Goal: Transaction & Acquisition: Download file/media

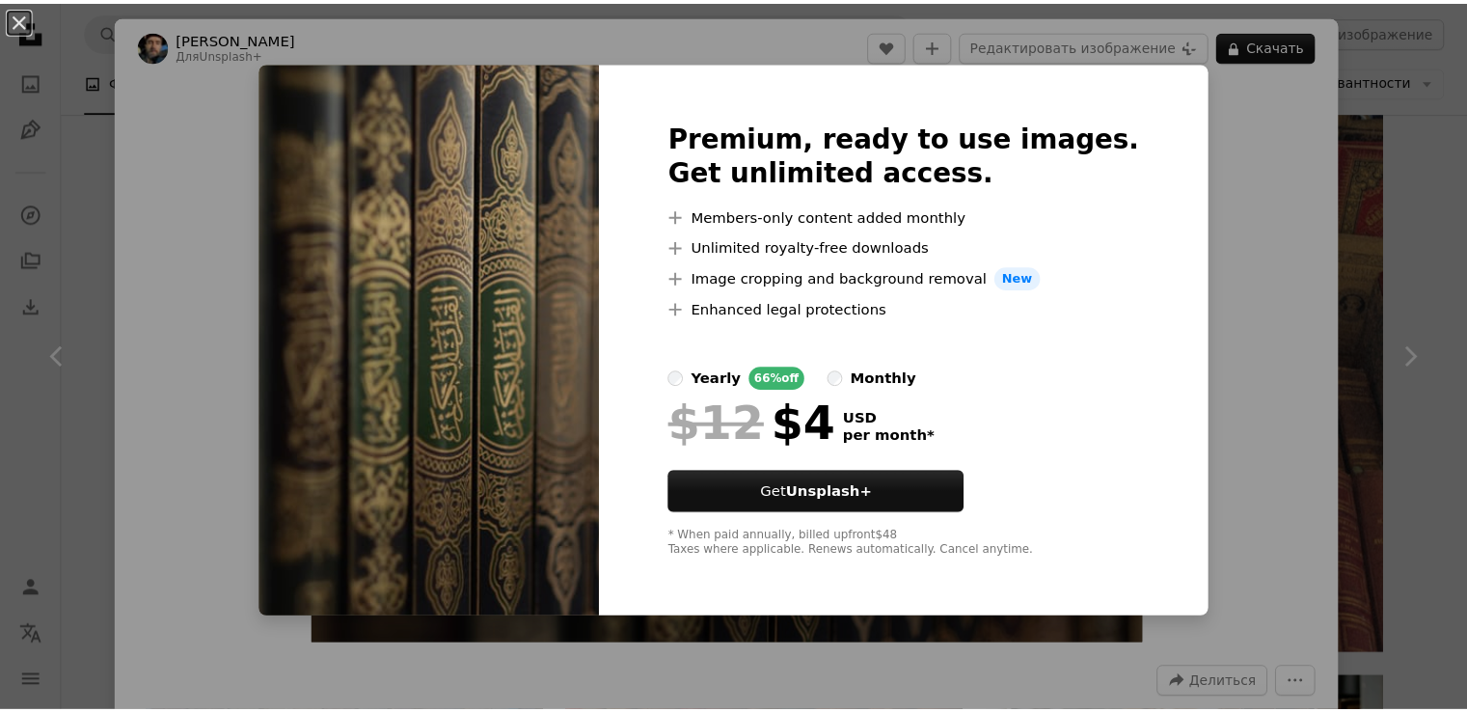
scroll to position [1447, 0]
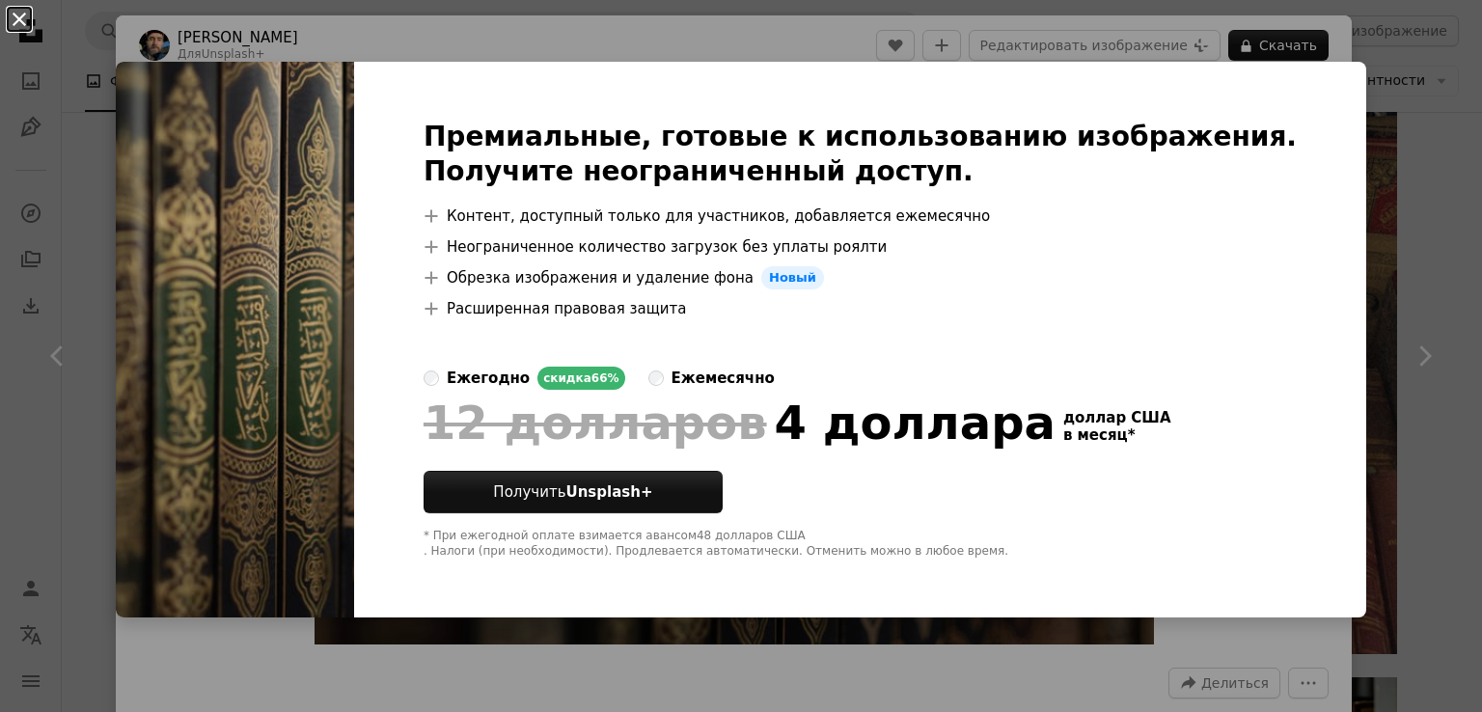
click at [21, 14] on button "An X shape" at bounding box center [19, 19] width 23 height 23
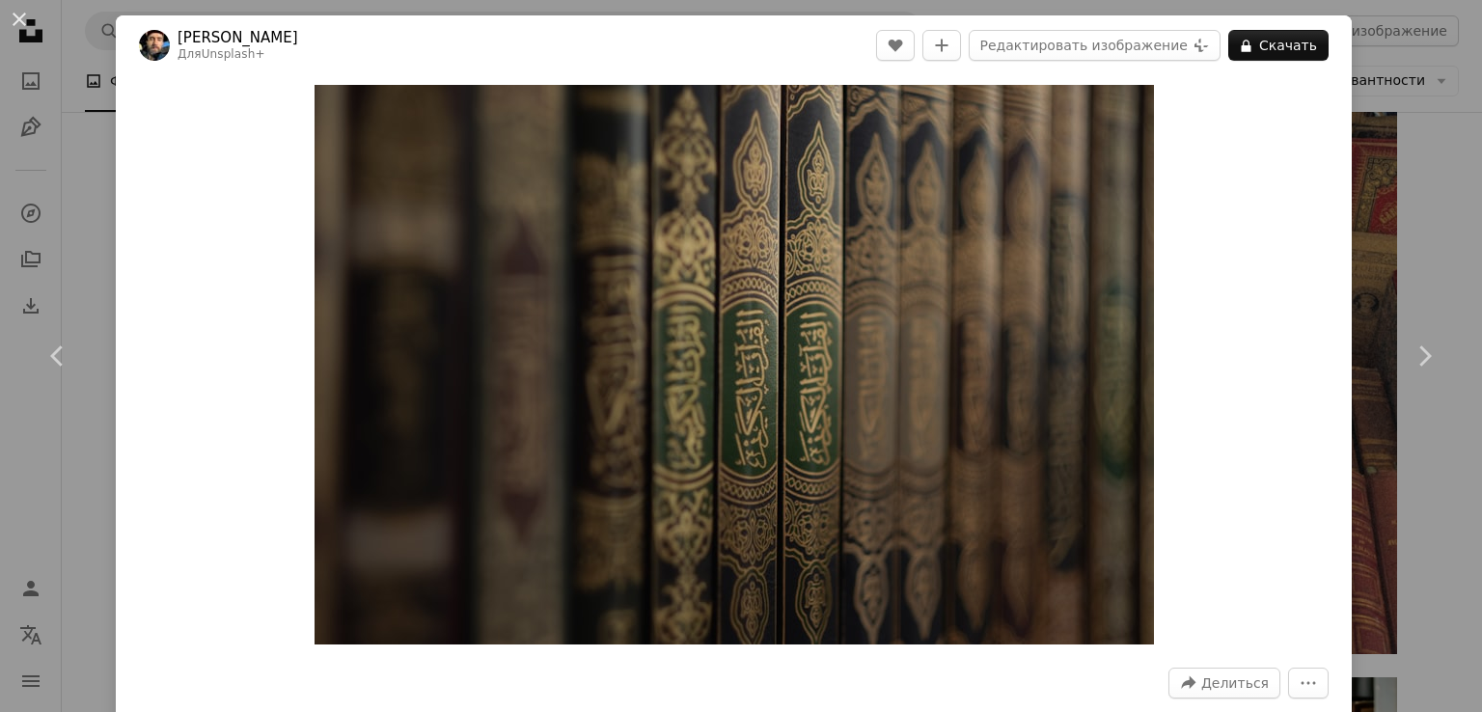
click at [21, 14] on button "An X shape" at bounding box center [19, 19] width 23 height 23
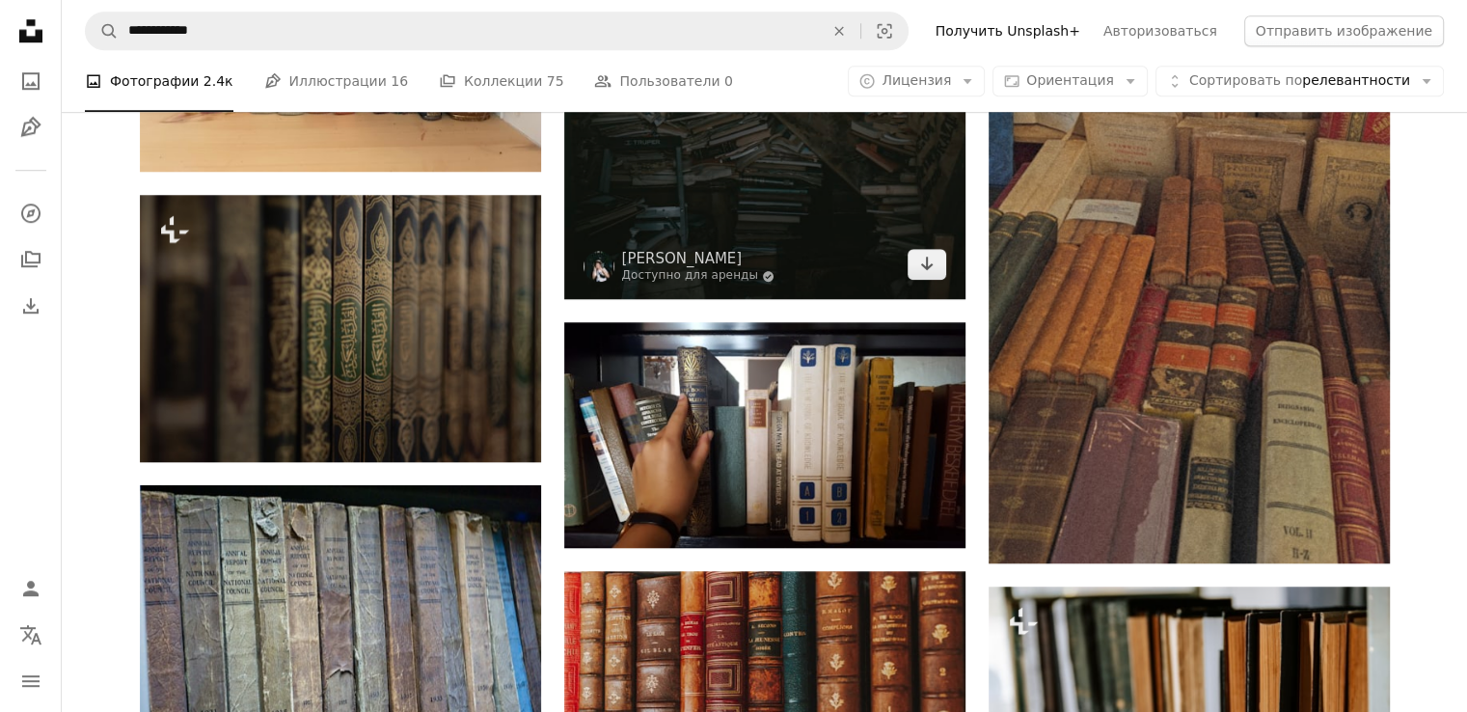
scroll to position [1736, 0]
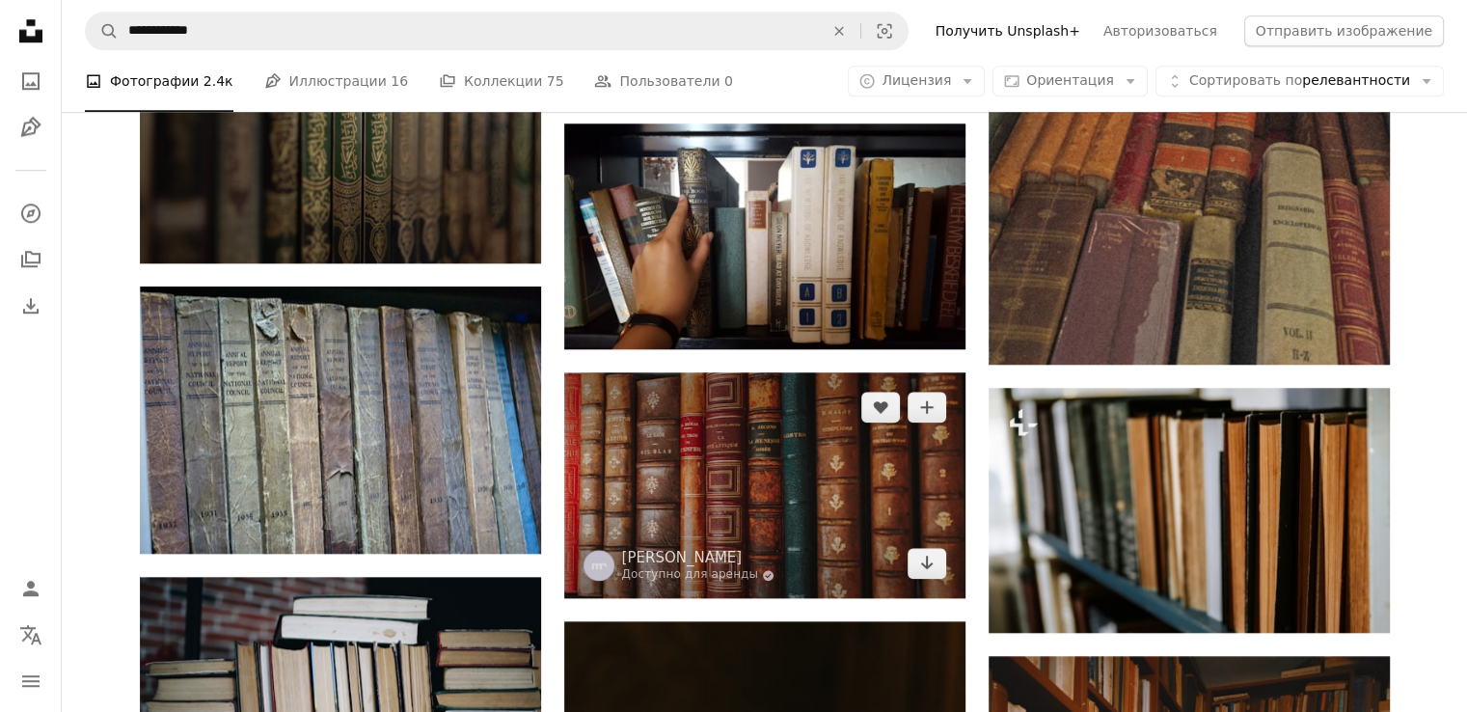
click at [702, 493] on img at bounding box center [764, 485] width 401 height 226
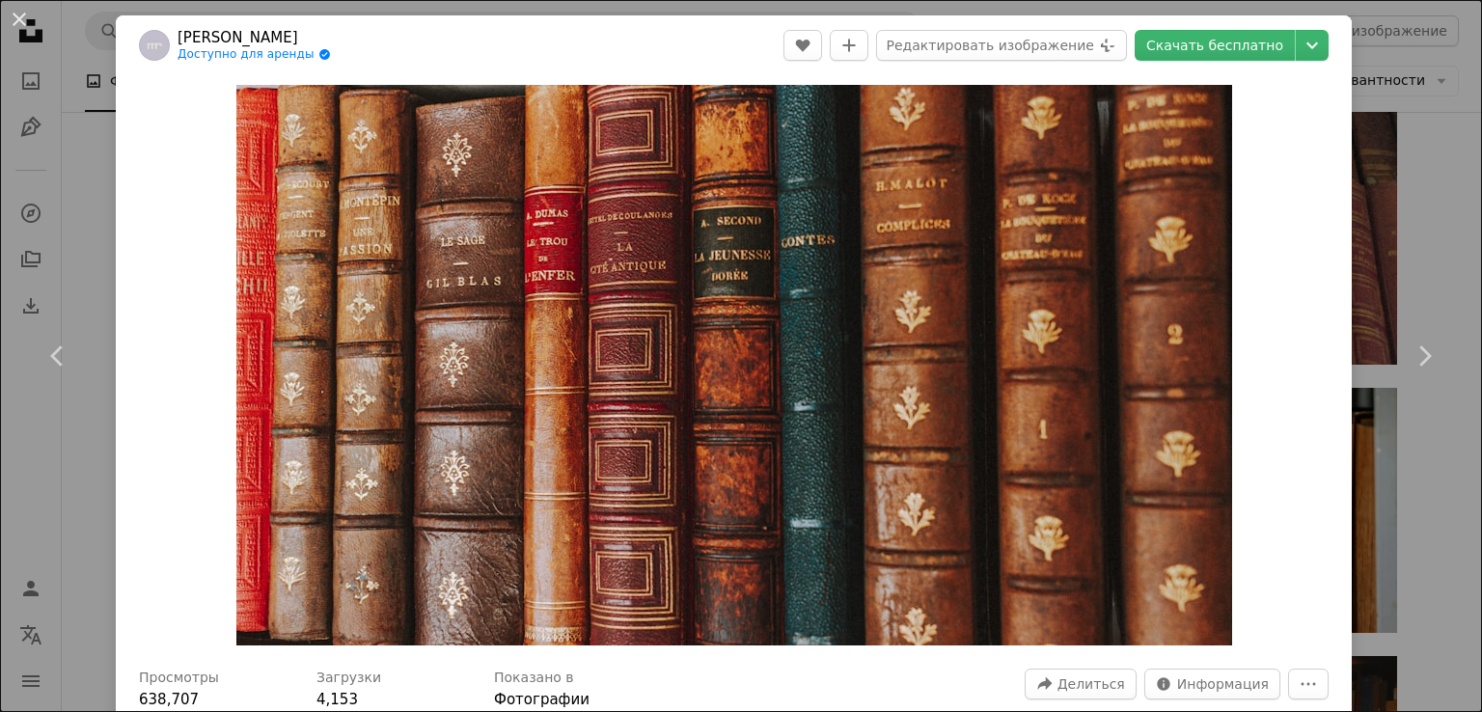
click at [1419, 205] on div "An X shape Chevron left Chevron right [PERSON_NAME] Доступно для аренды A check…" at bounding box center [741, 356] width 1482 height 712
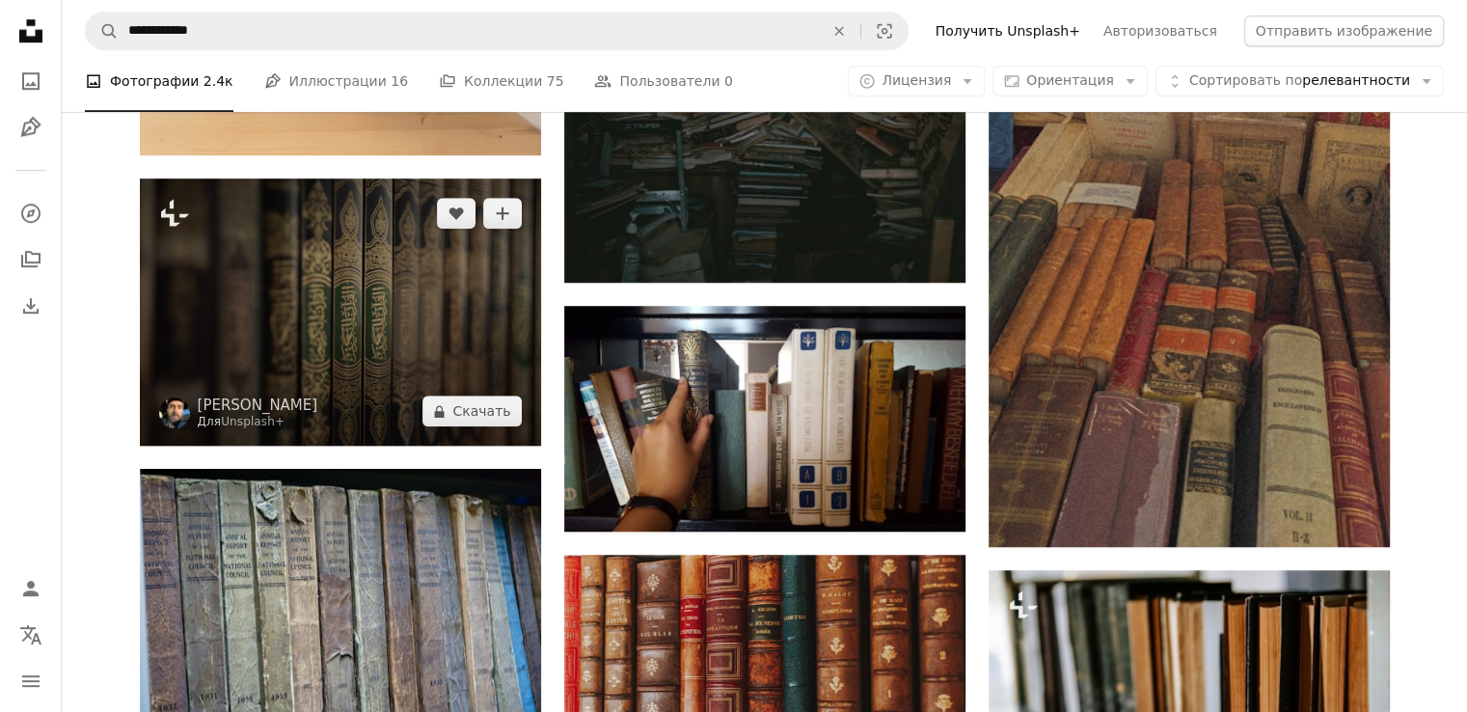
scroll to position [1544, 0]
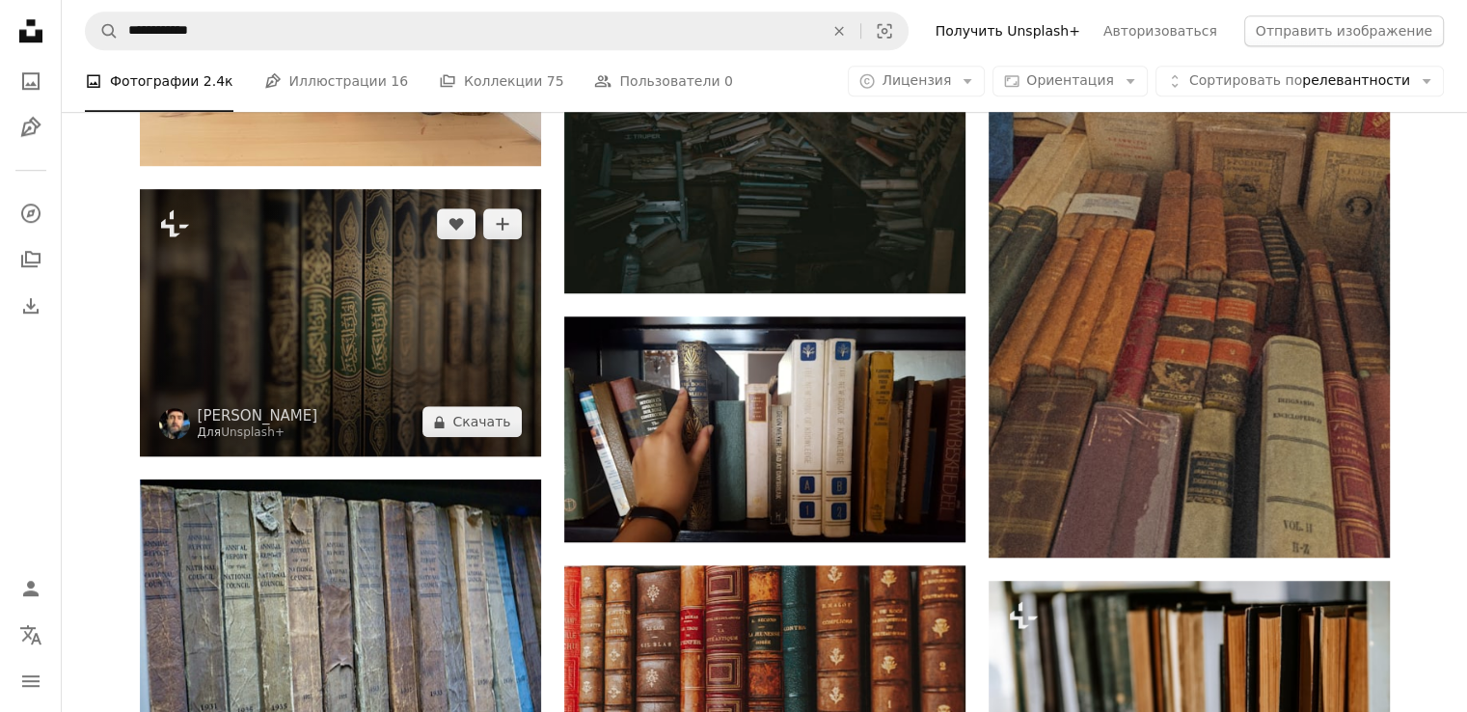
click at [374, 334] on img at bounding box center [340, 322] width 401 height 267
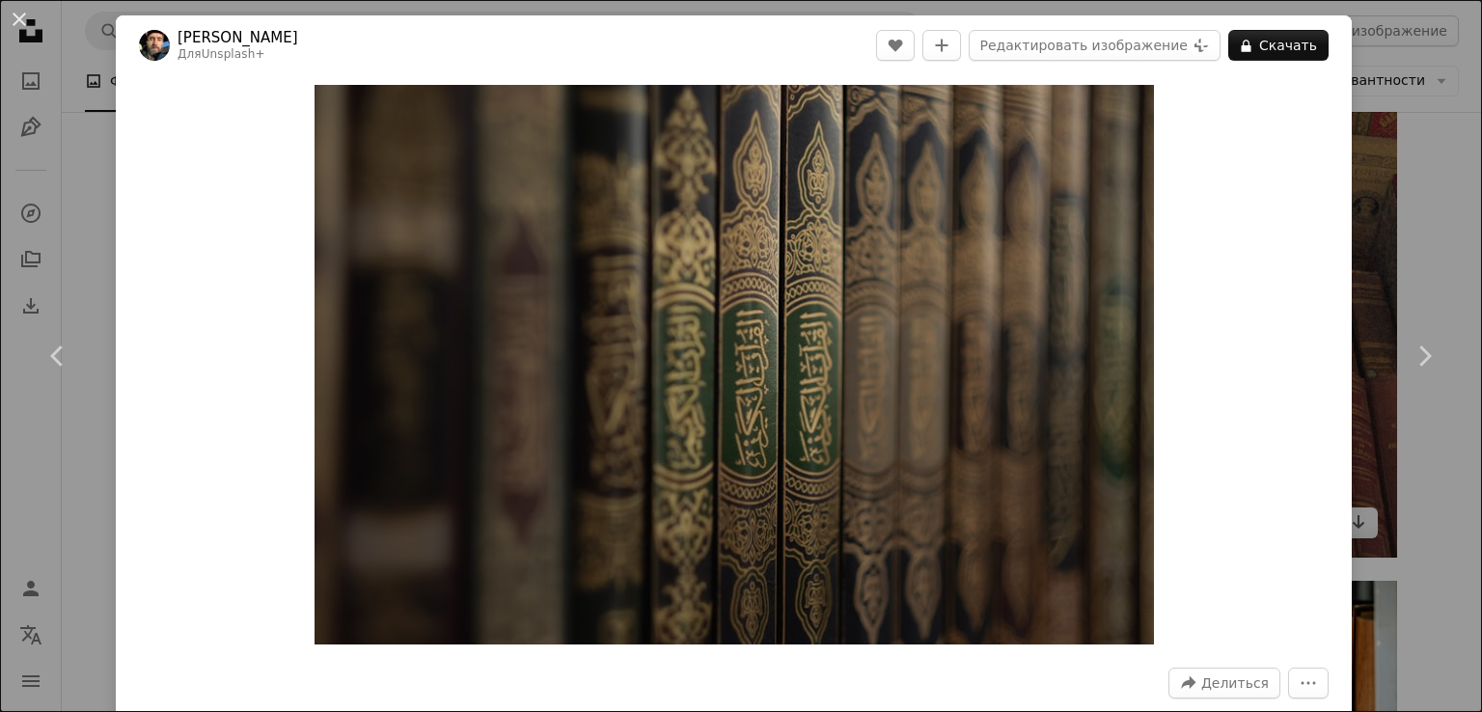
drag, startPoint x: 673, startPoint y: 326, endPoint x: 1387, endPoint y: 150, distance: 735.2
click at [1387, 150] on div "An X shape Chevron left Chevron right [PERSON_NAME] Клэнси Для Unsplash+ A hear…" at bounding box center [741, 356] width 1482 height 712
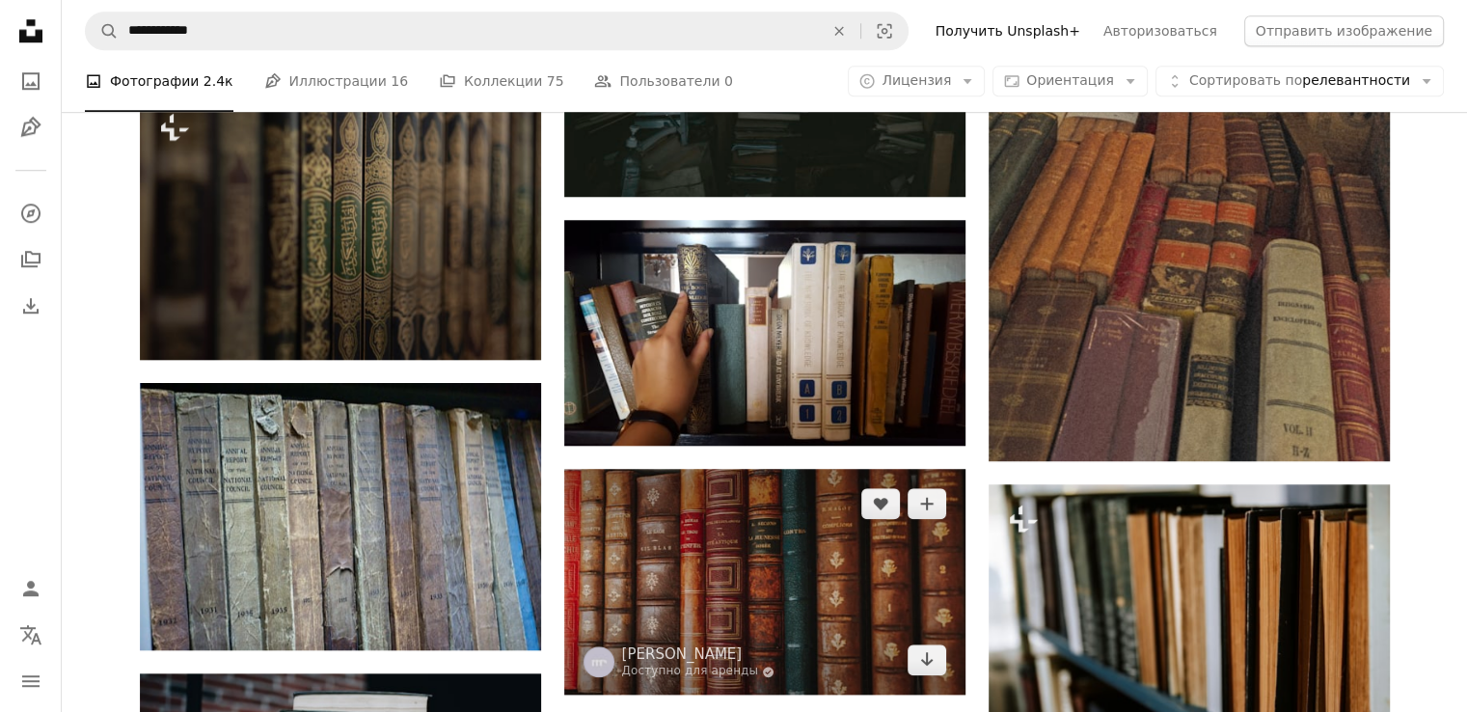
scroll to position [1833, 0]
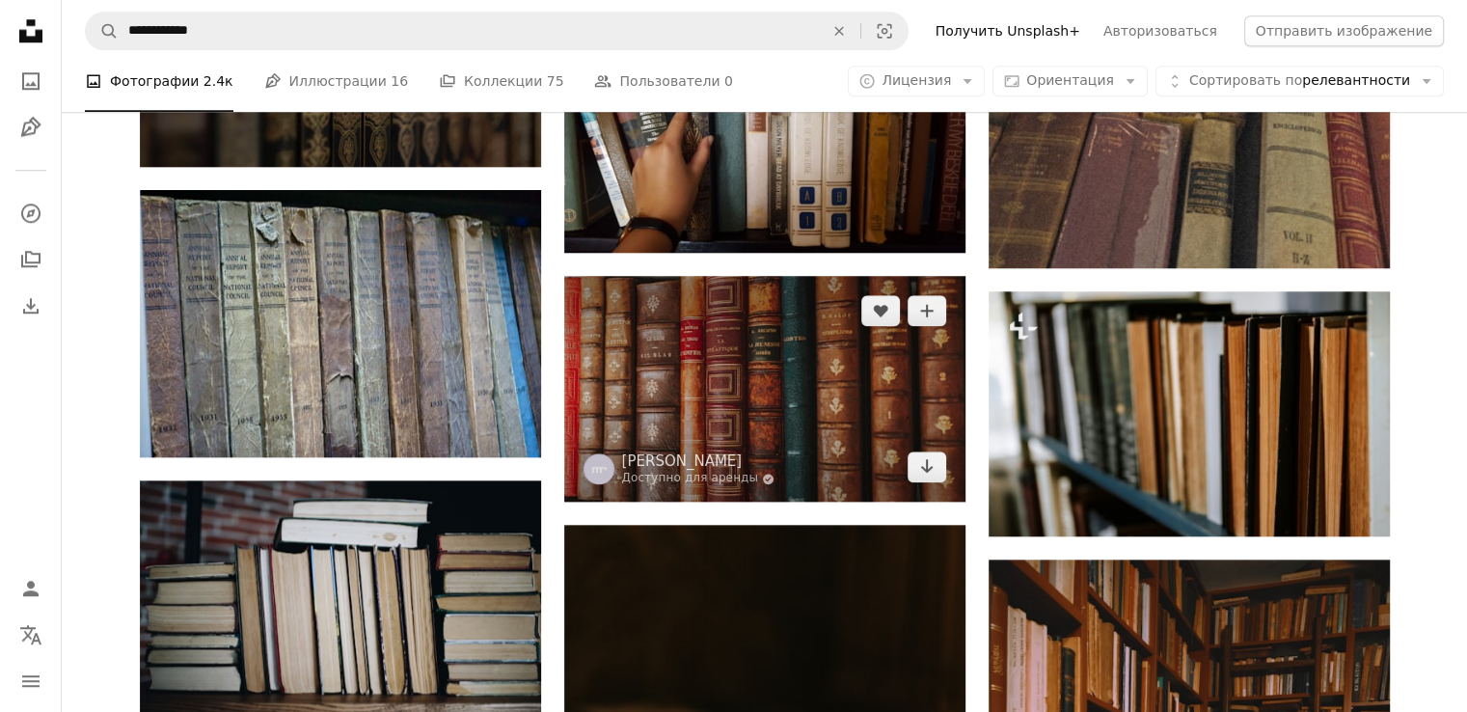
click at [828, 359] on img at bounding box center [764, 389] width 401 height 226
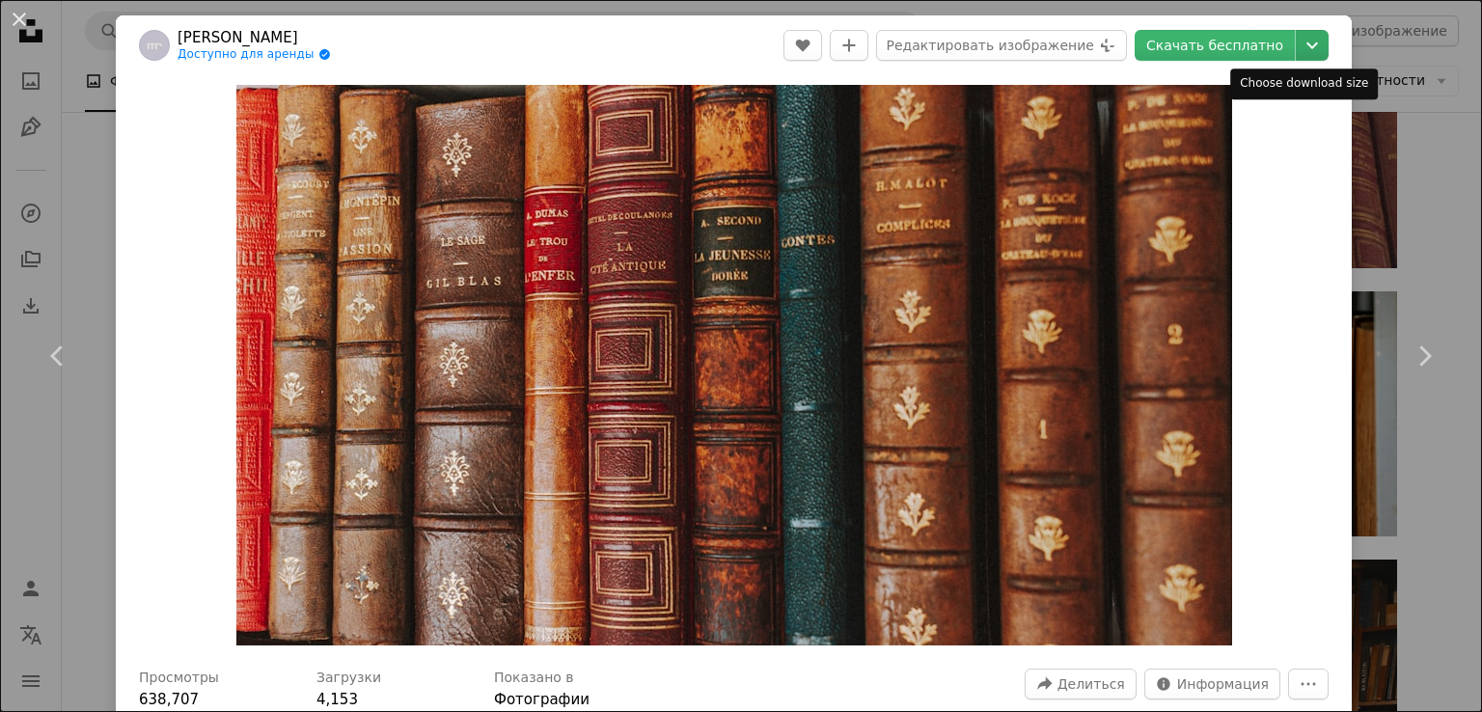
click at [1297, 46] on icon "Chevron down" at bounding box center [1312, 45] width 31 height 23
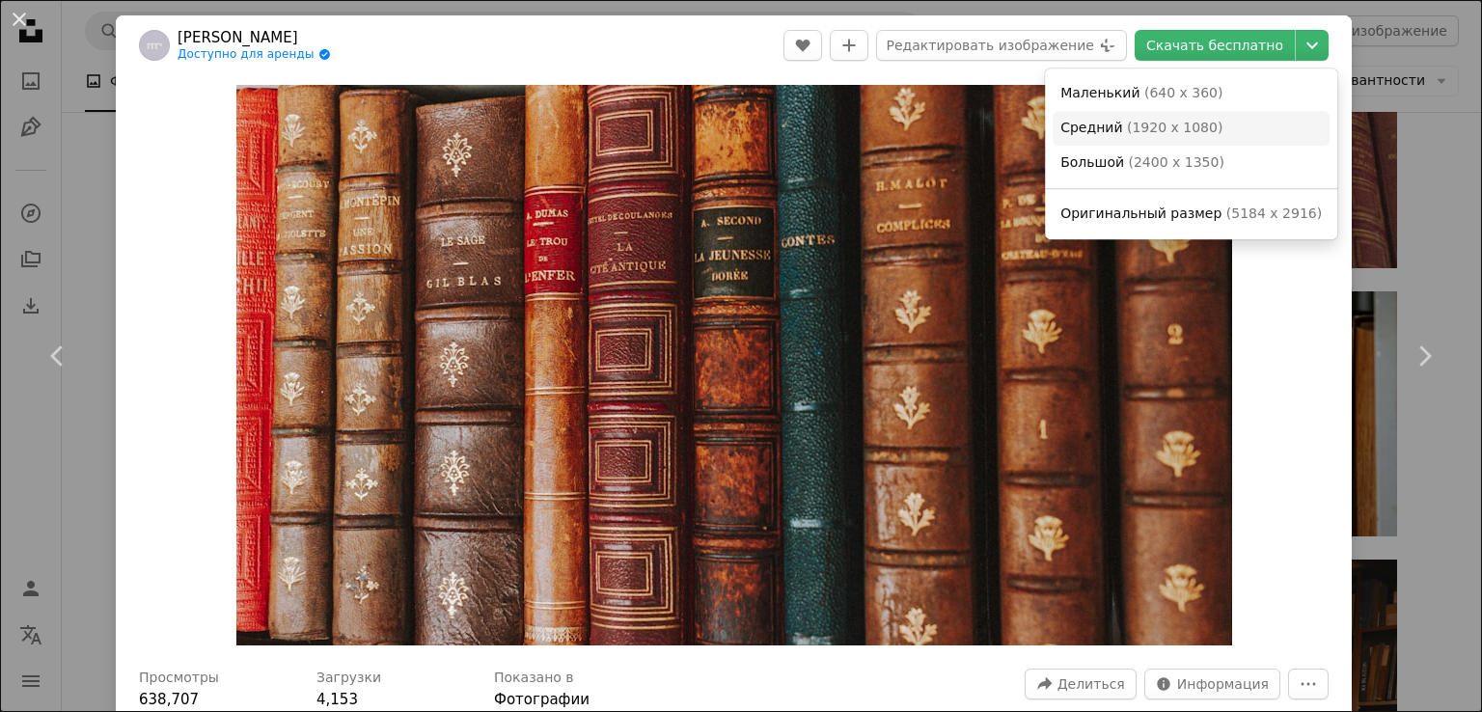
click at [1161, 121] on font "1920 x 1080" at bounding box center [1174, 127] width 85 height 15
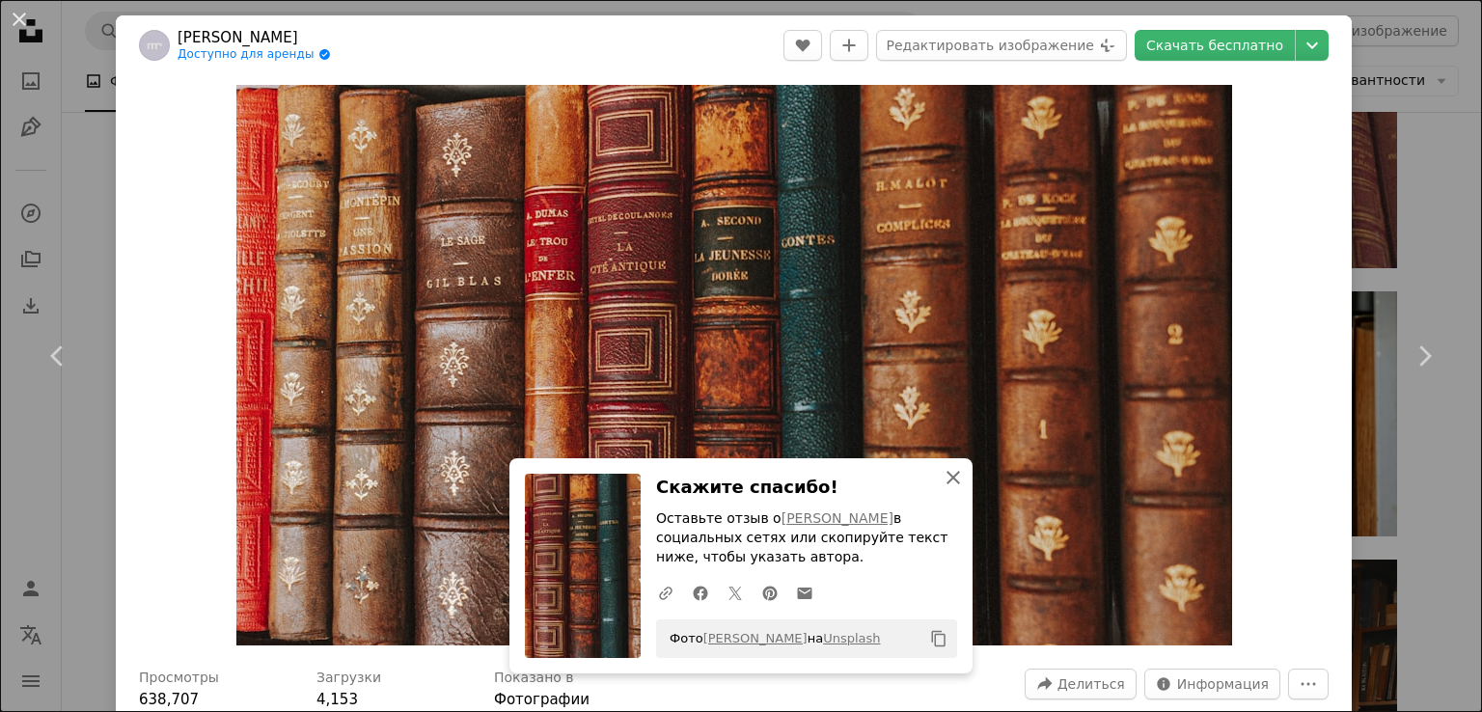
click at [942, 480] on icon "An X shape" at bounding box center [953, 477] width 23 height 23
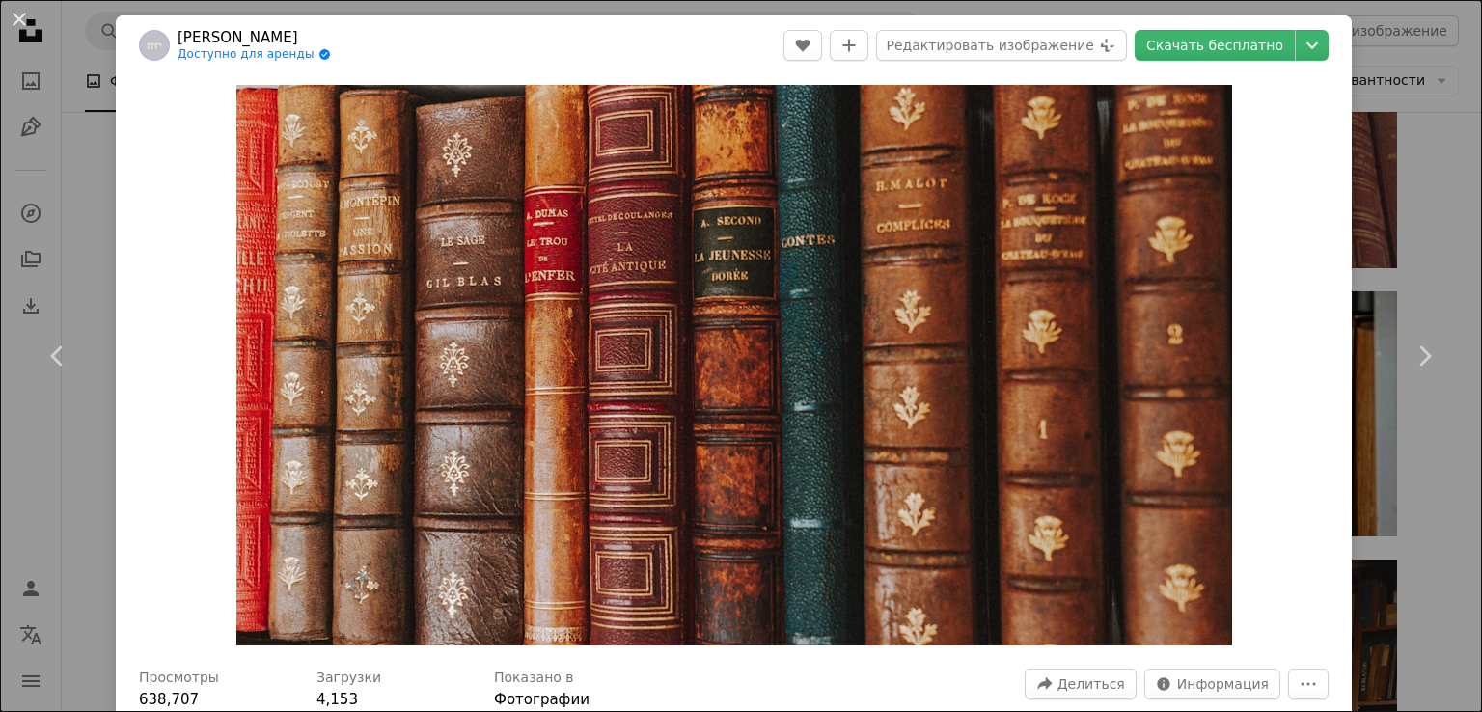
click at [1357, 161] on div "An X shape Chevron left Chevron right [PERSON_NAME] Доступно для аренды A check…" at bounding box center [741, 356] width 1482 height 712
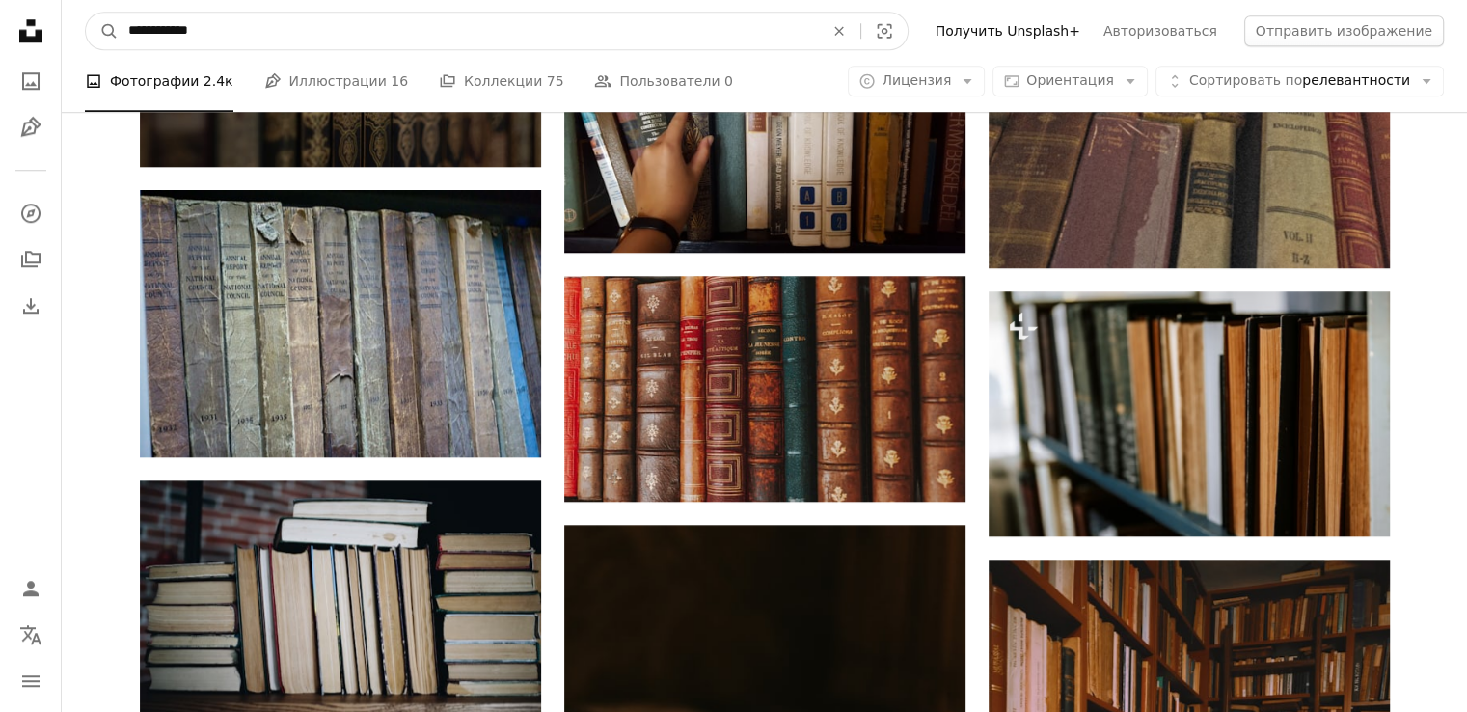
drag, startPoint x: 236, startPoint y: 35, endPoint x: 4, endPoint y: 38, distance: 232.5
click at [5, 38] on div "**********" at bounding box center [733, 387] width 1467 height 4440
type input "*******"
click at [86, 13] on button "A magnifying glass" at bounding box center [102, 31] width 33 height 37
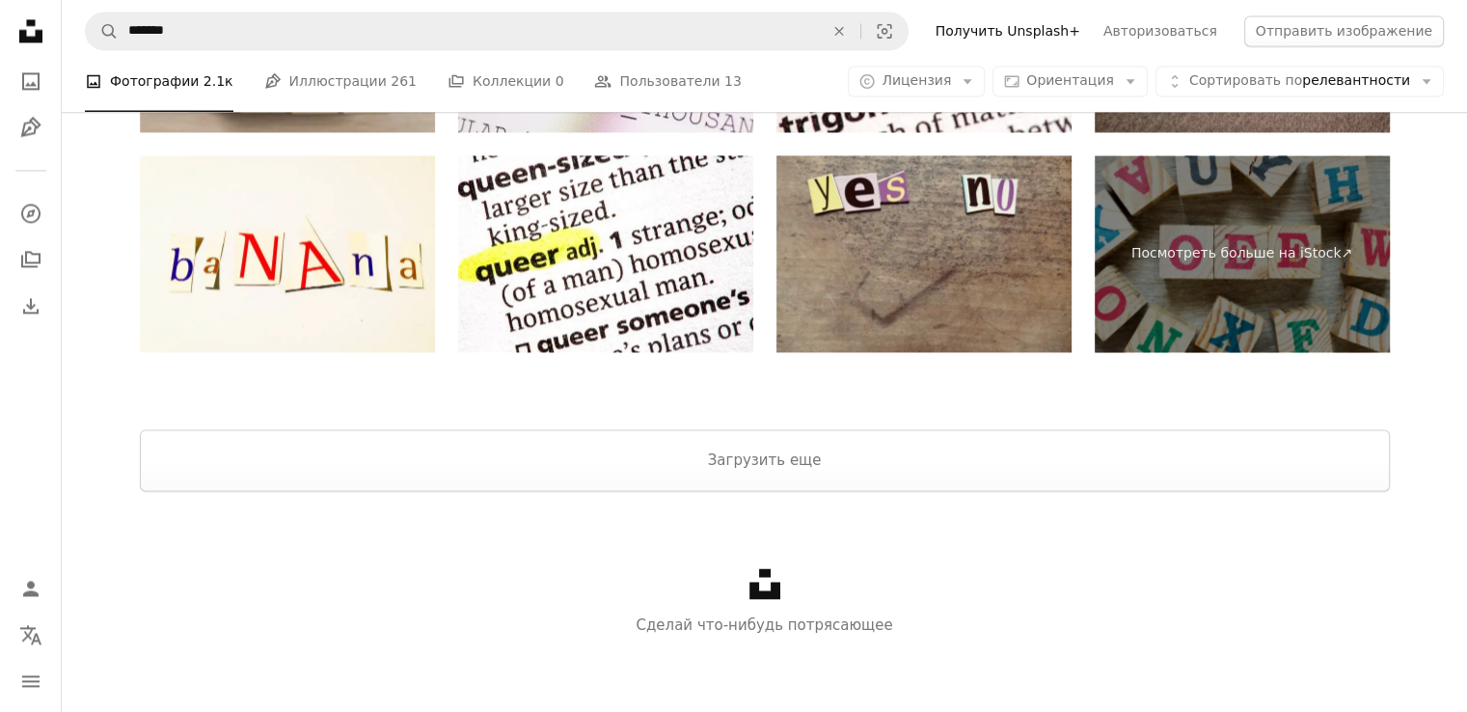
scroll to position [2746, 0]
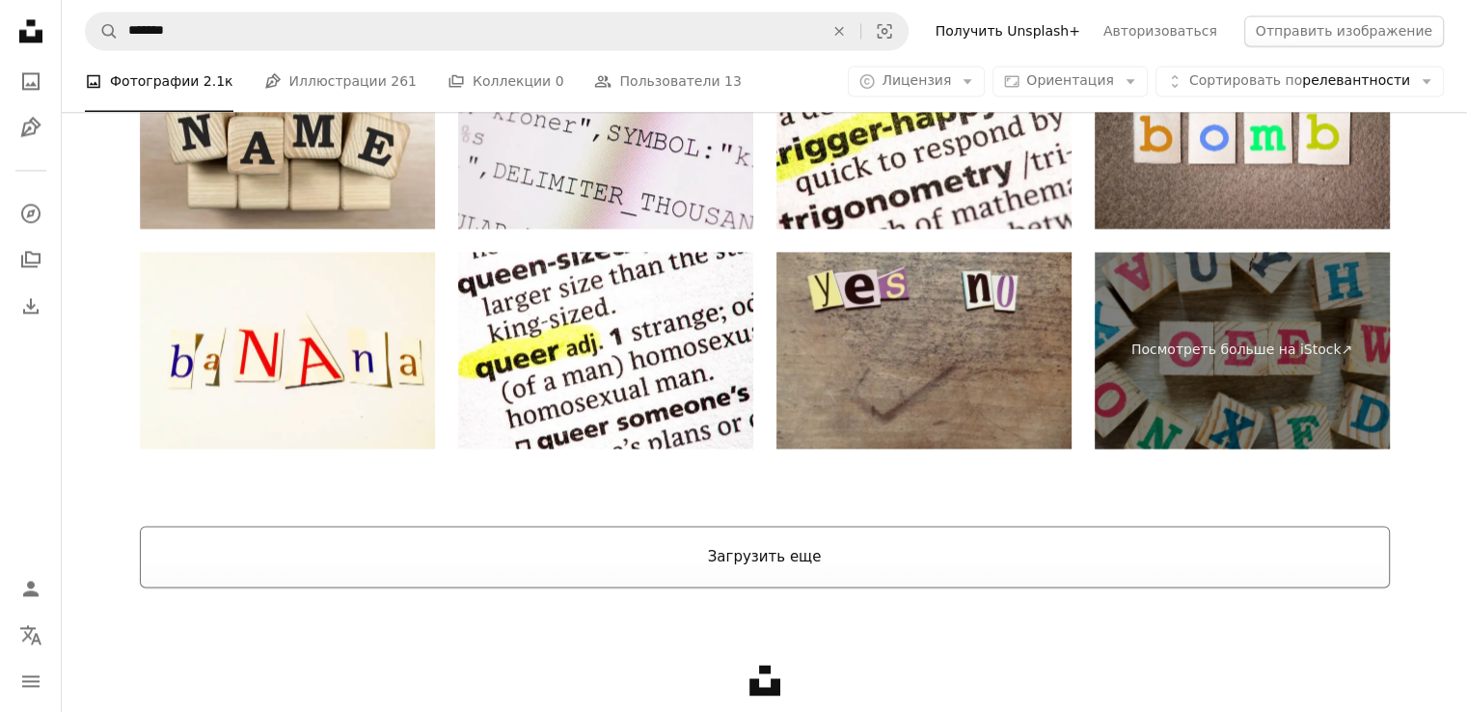
click at [676, 563] on button "Загрузить еще" at bounding box center [765, 557] width 1250 height 62
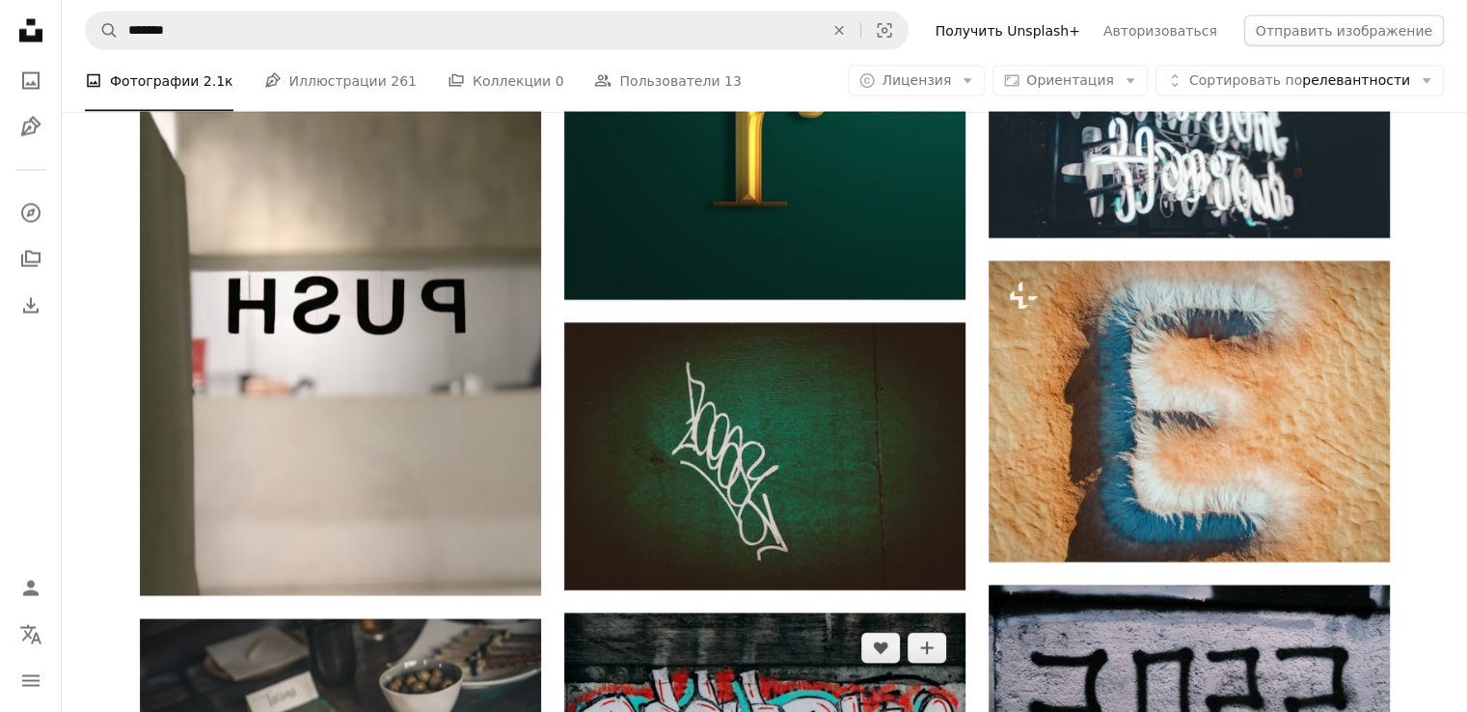
scroll to position [3977, 0]
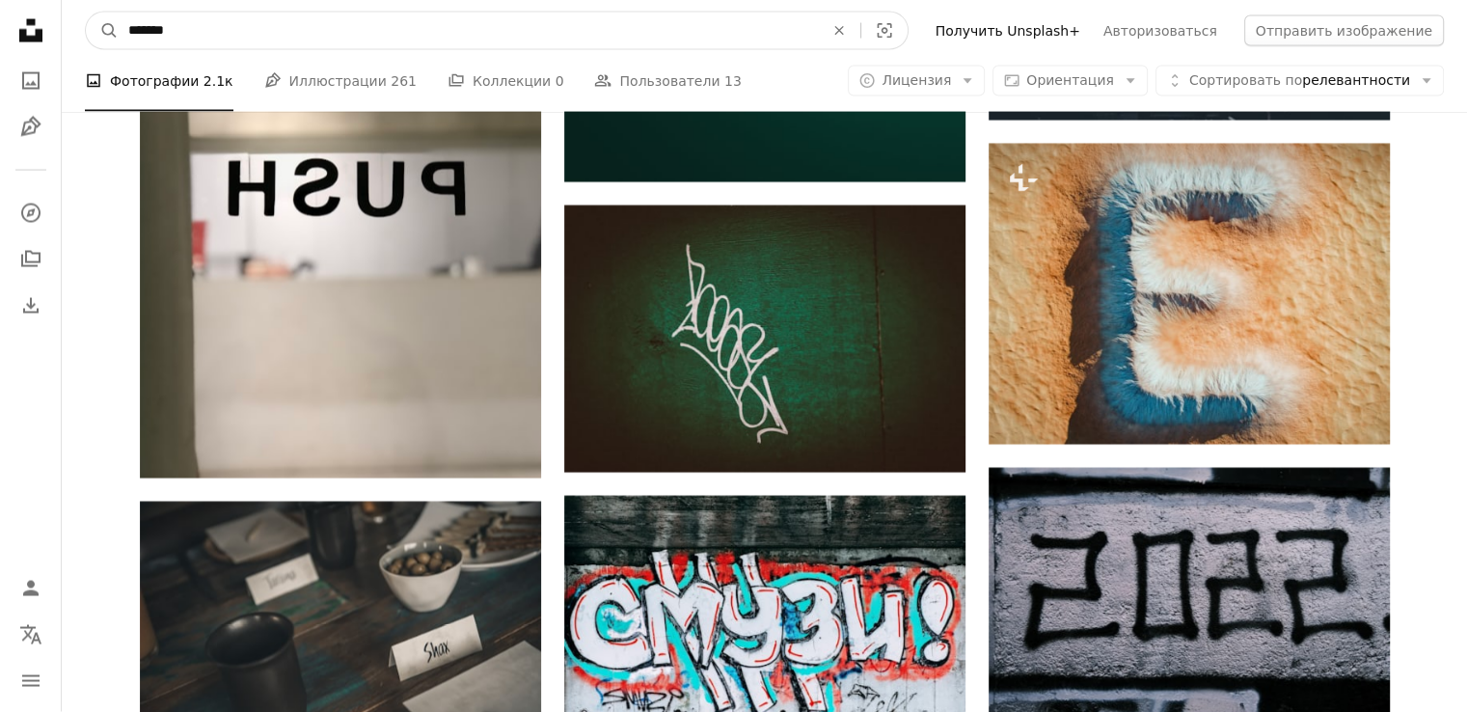
drag, startPoint x: 405, startPoint y: 32, endPoint x: 0, endPoint y: 40, distance: 405.3
click at [0, 40] on div "Unsplash logo Unsplash Home A photo Pen Tool A compass A stack of folders Downl…" at bounding box center [733, 13] width 1467 height 7980
type input "**********"
click button "A magnifying glass" at bounding box center [102, 31] width 33 height 37
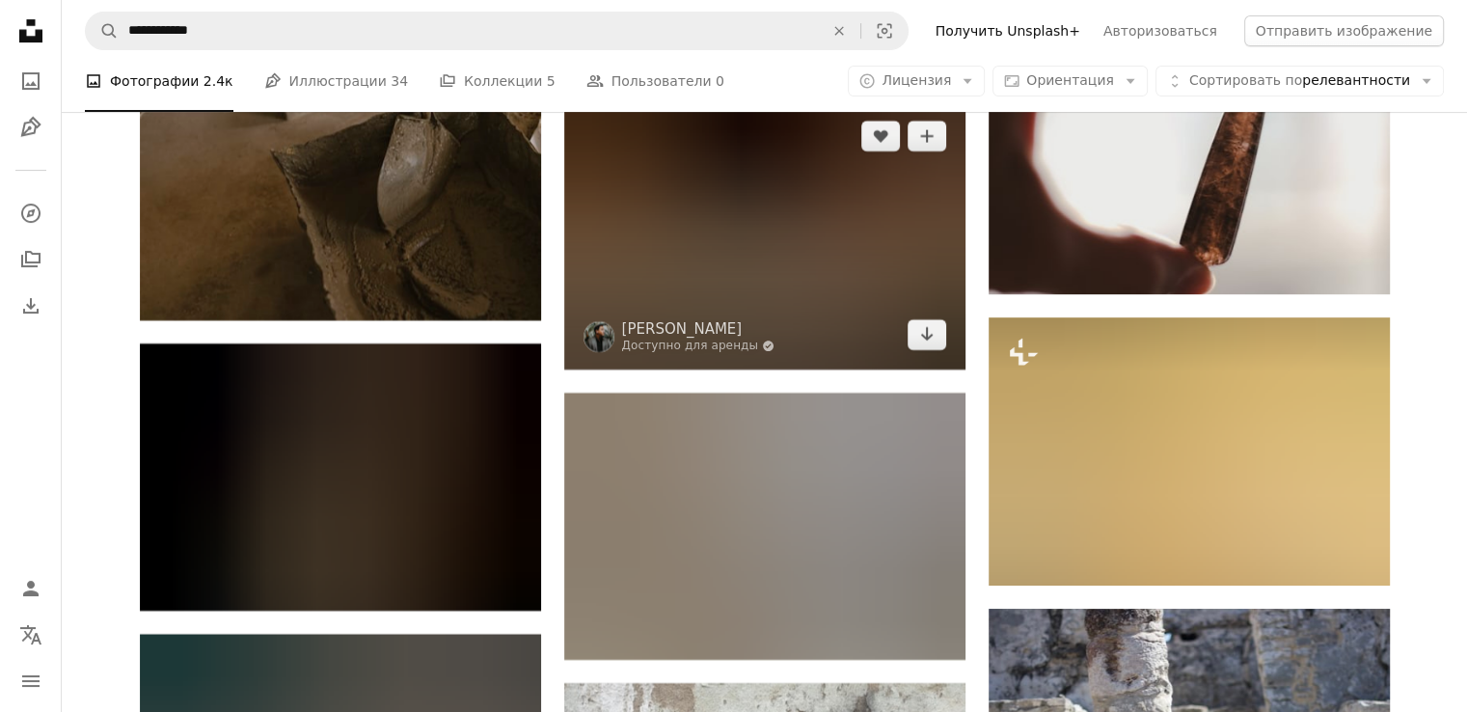
scroll to position [8007, 0]
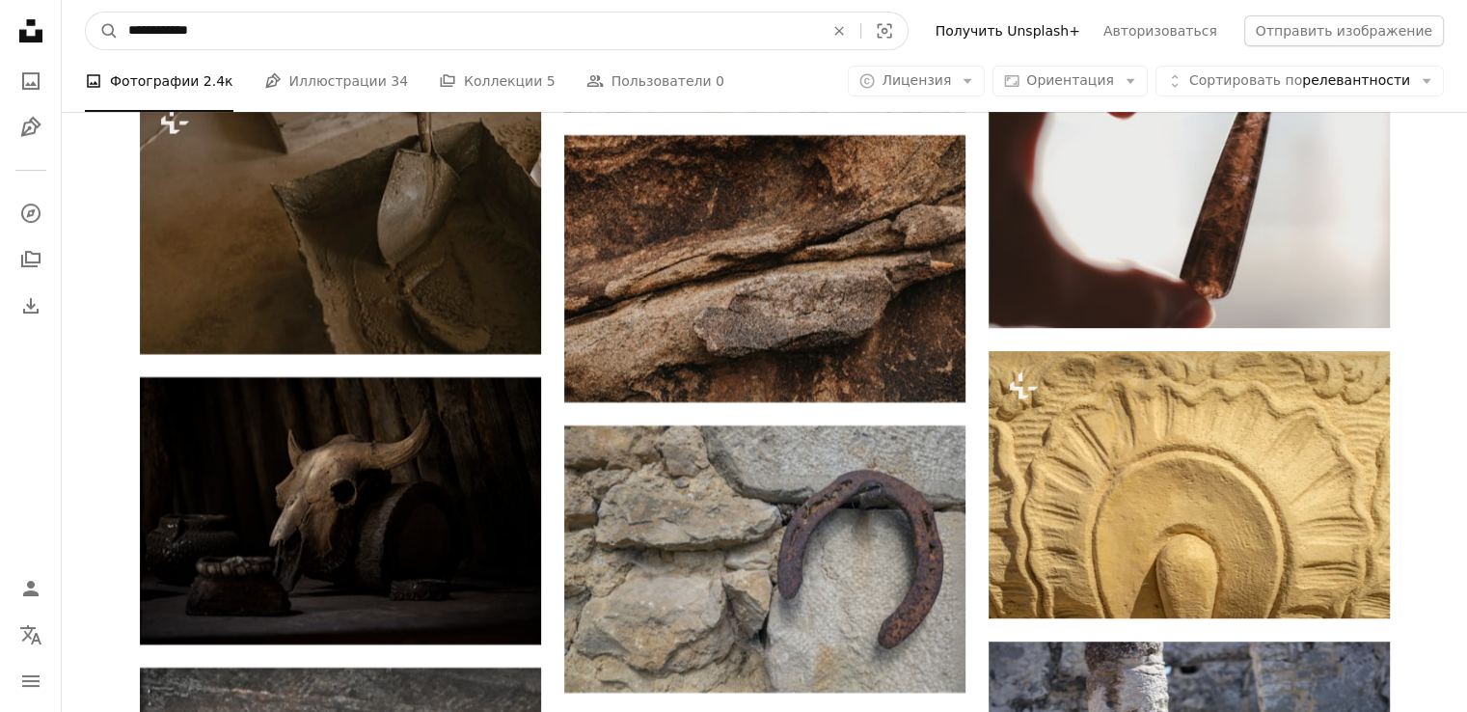
drag, startPoint x: 465, startPoint y: 38, endPoint x: 0, endPoint y: 247, distance: 509.9
type input "******"
click button "A magnifying glass" at bounding box center [102, 31] width 33 height 37
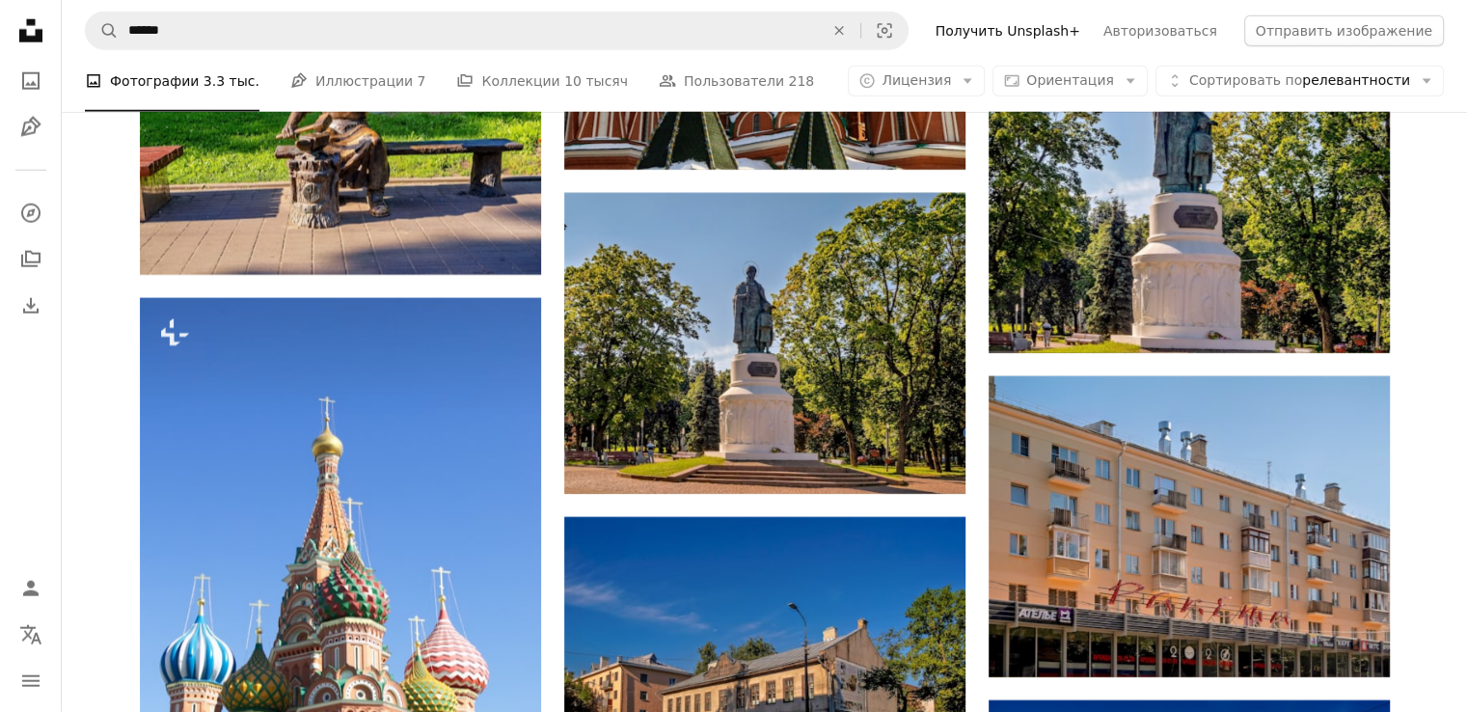
scroll to position [5113, 0]
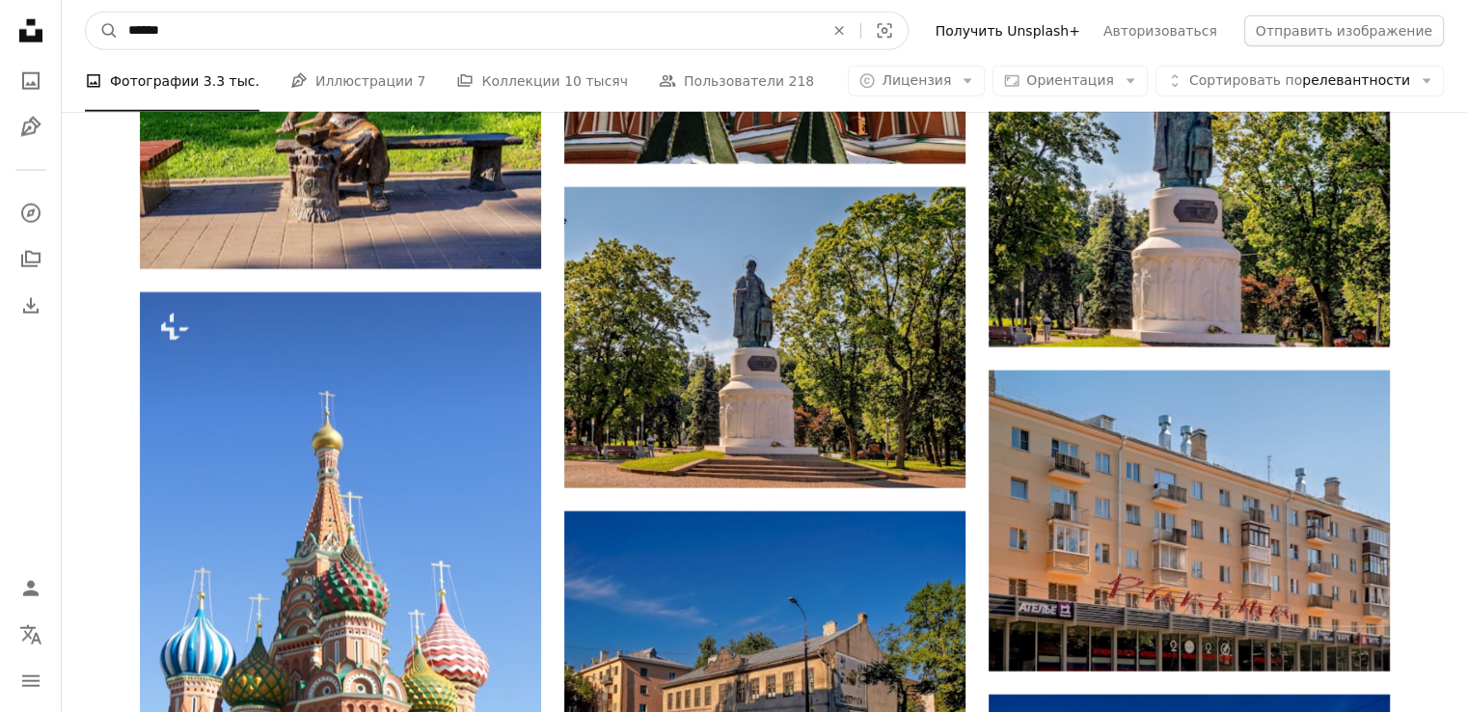
drag, startPoint x: 123, startPoint y: 59, endPoint x: 0, endPoint y: 66, distance: 122.7
type input "**********"
click button "A magnifying glass" at bounding box center [102, 31] width 33 height 37
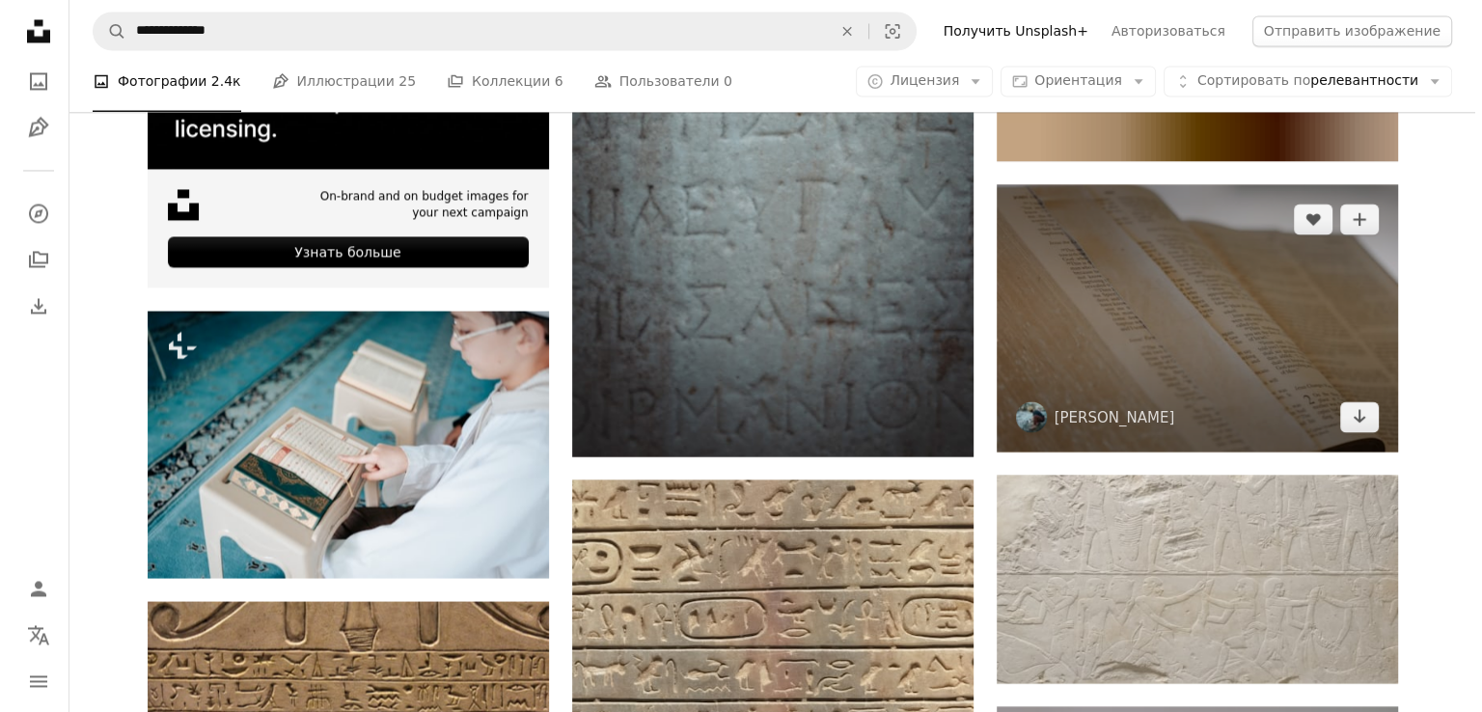
scroll to position [3376, 0]
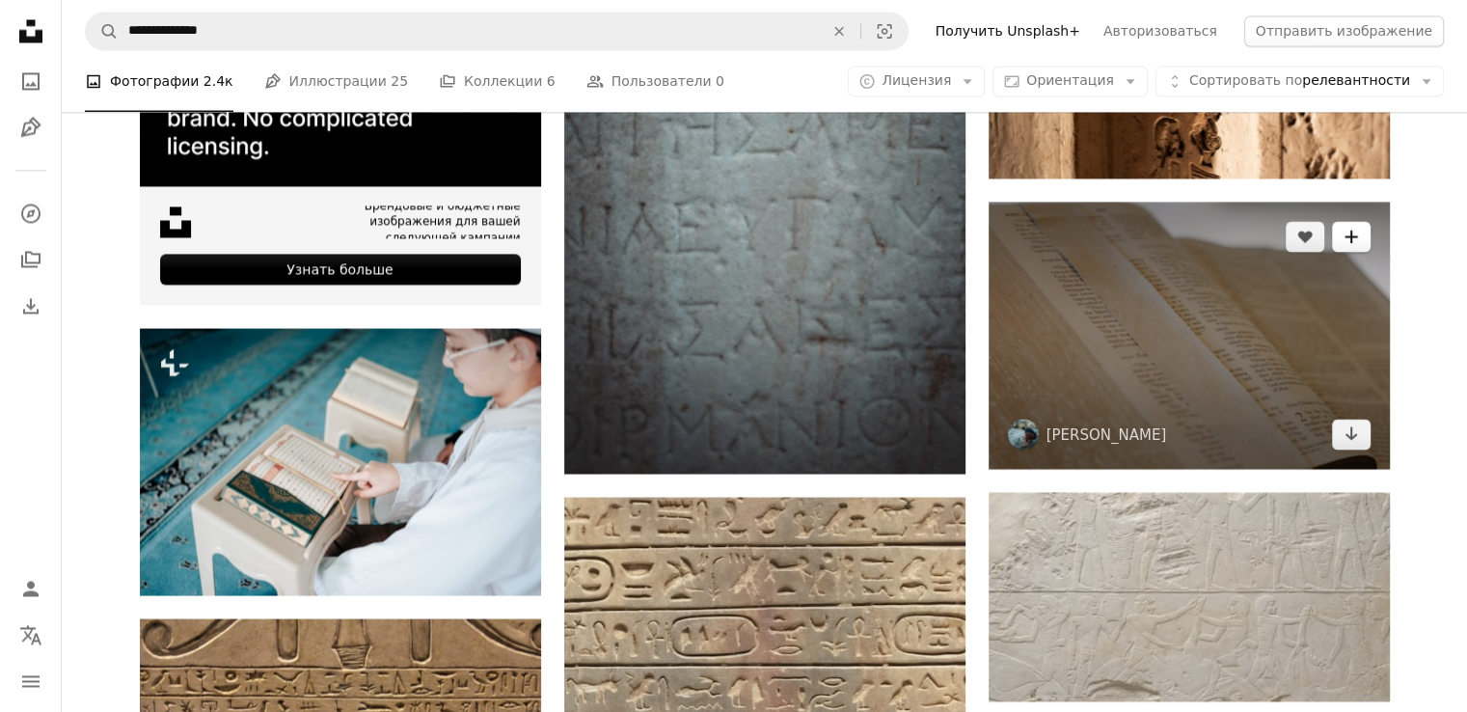
click at [1351, 236] on icon "A plus sign" at bounding box center [1351, 236] width 15 height 15
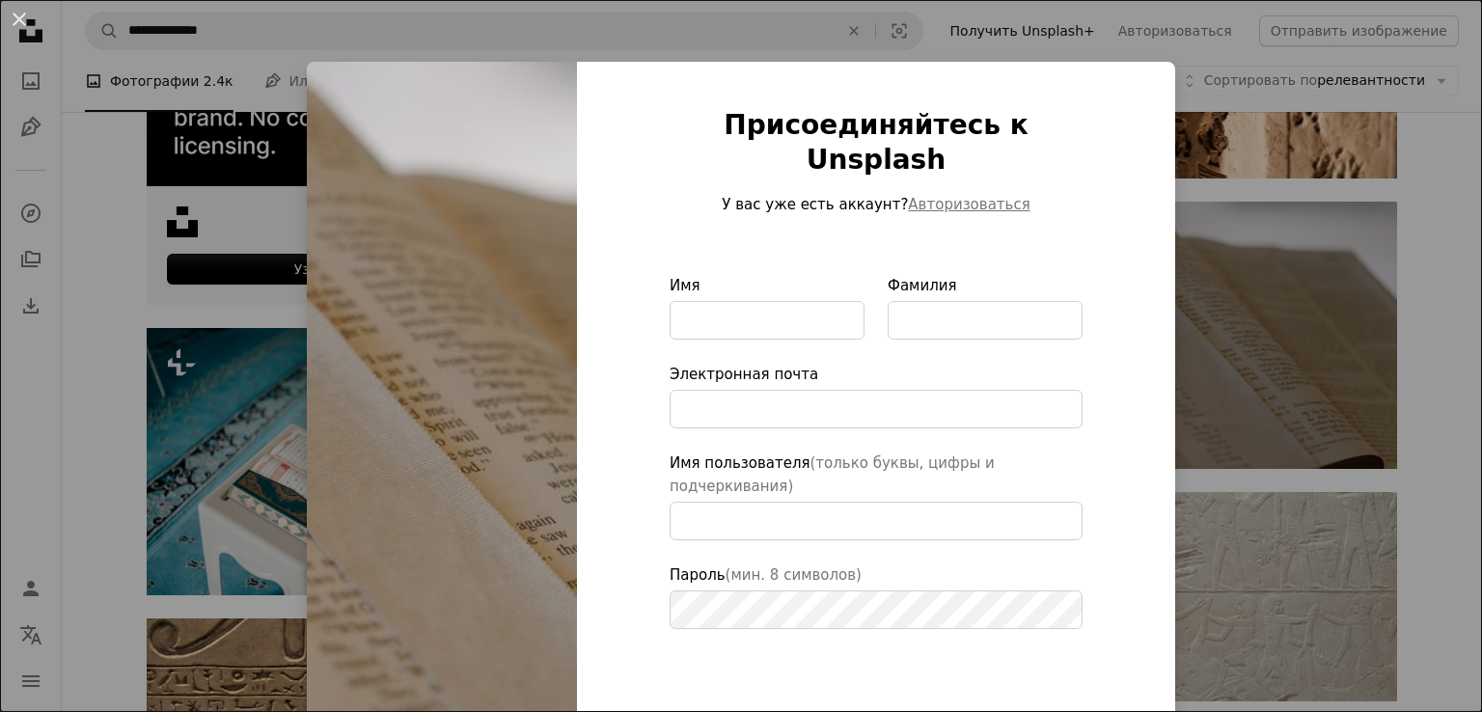
click at [1262, 290] on div "An X shape Присоединяйтесь к Unsplash У вас уже есть аккаунт? Авторизоваться Им…" at bounding box center [741, 356] width 1482 height 712
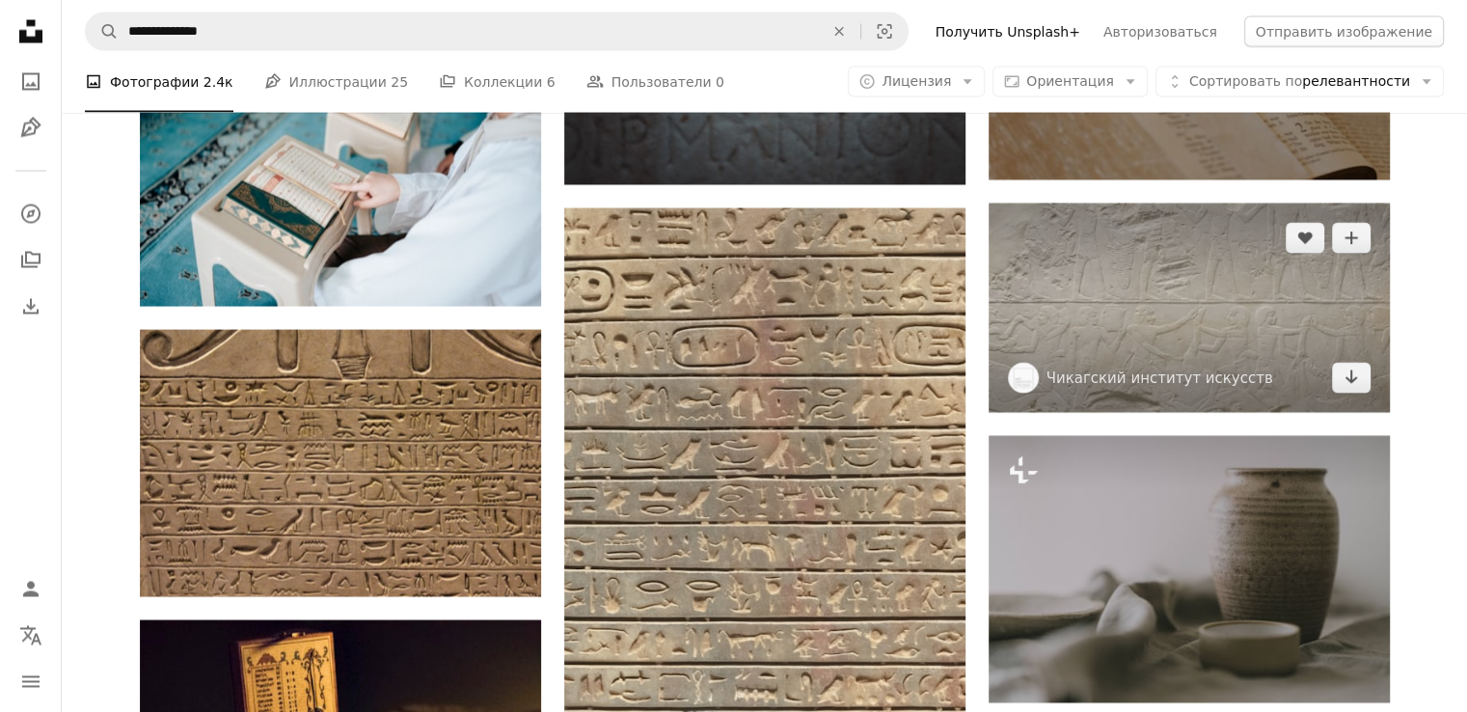
scroll to position [3473, 0]
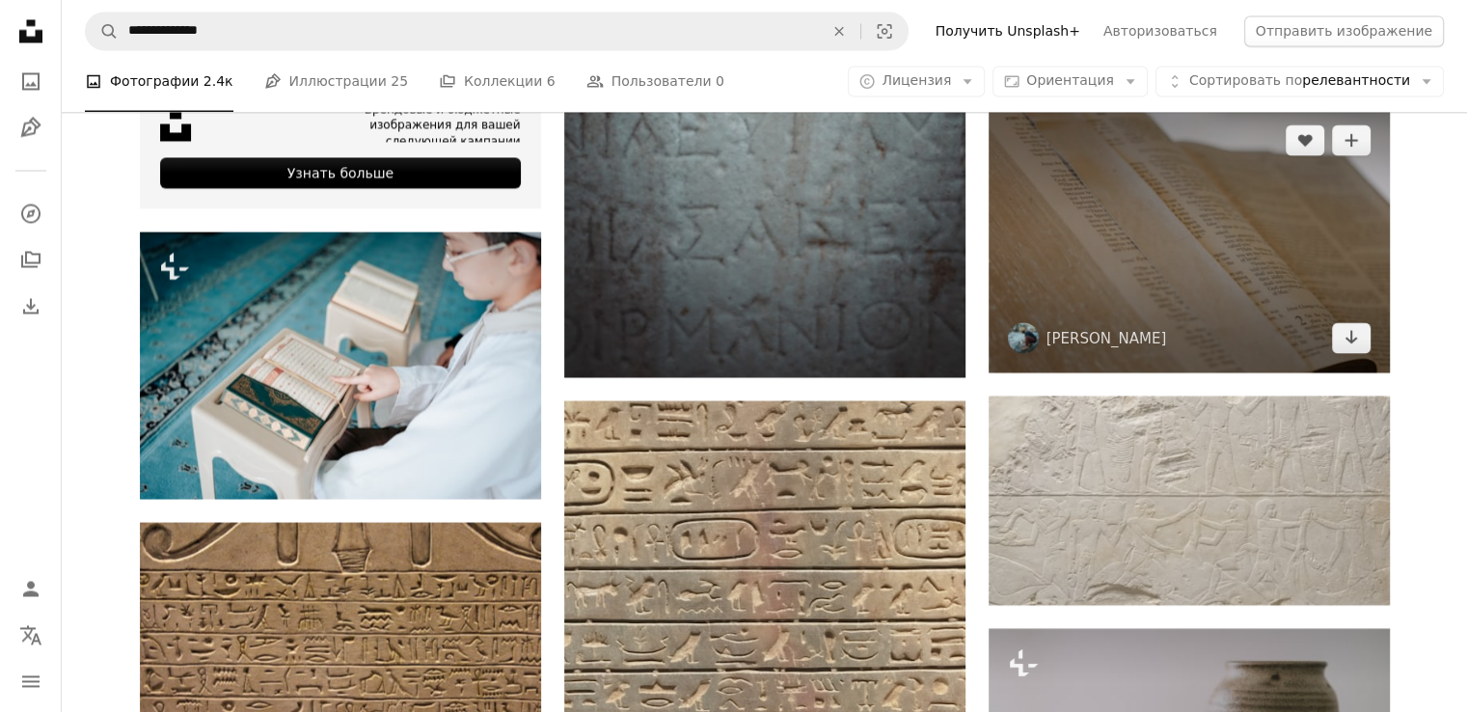
click at [1145, 273] on img at bounding box center [1189, 238] width 401 height 267
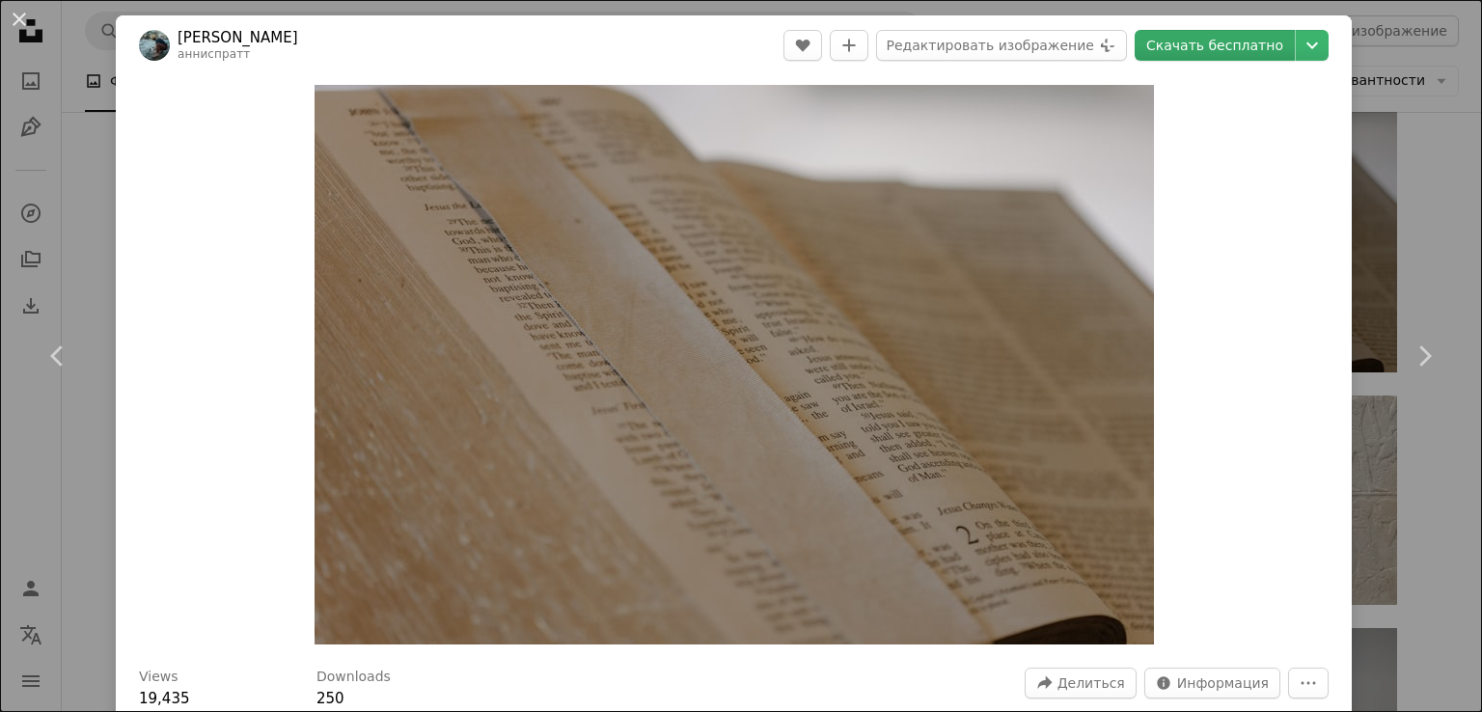
click at [1227, 50] on font "Скачать бесплатно" at bounding box center [1214, 45] width 137 height 15
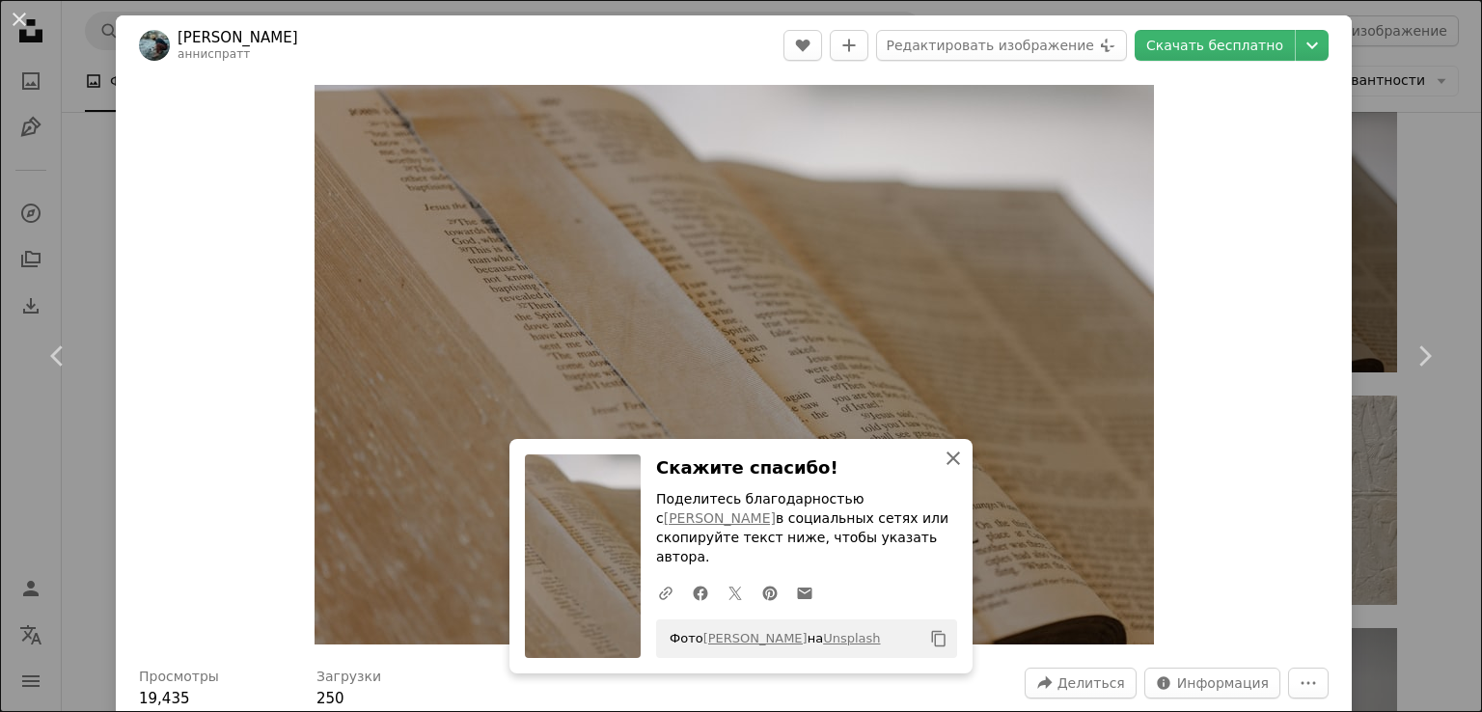
click at [946, 465] on icon "button" at bounding box center [953, 458] width 14 height 14
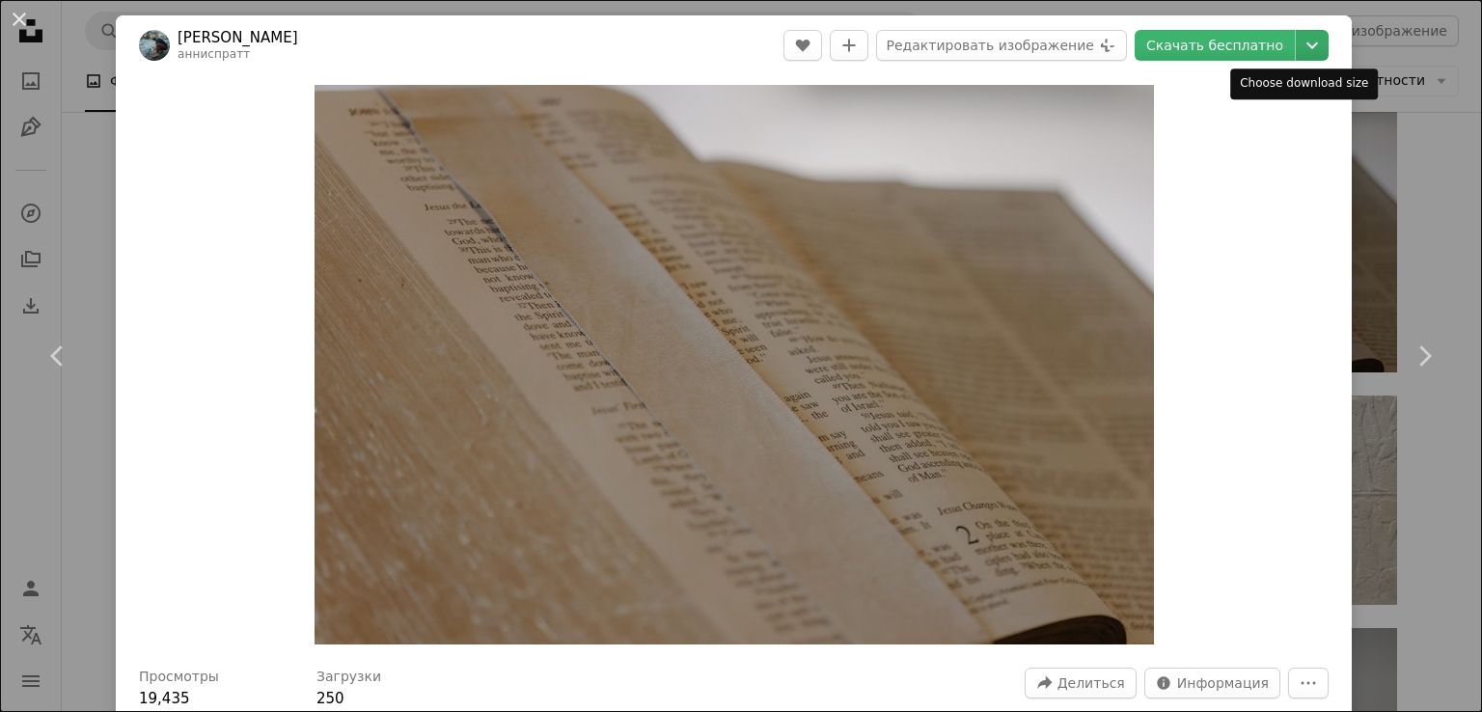
click at [1297, 56] on icon "Chevron down" at bounding box center [1312, 45] width 31 height 23
click at [1389, 105] on dialog "An X shape Chevron left Chevron right [PERSON_NAME] анниспратт A heart A plus s…" at bounding box center [741, 356] width 1482 height 712
click at [1428, 178] on div "An X shape Chevron left Chevron right [PERSON_NAME] анниспратт A heart A plus s…" at bounding box center [741, 356] width 1482 height 712
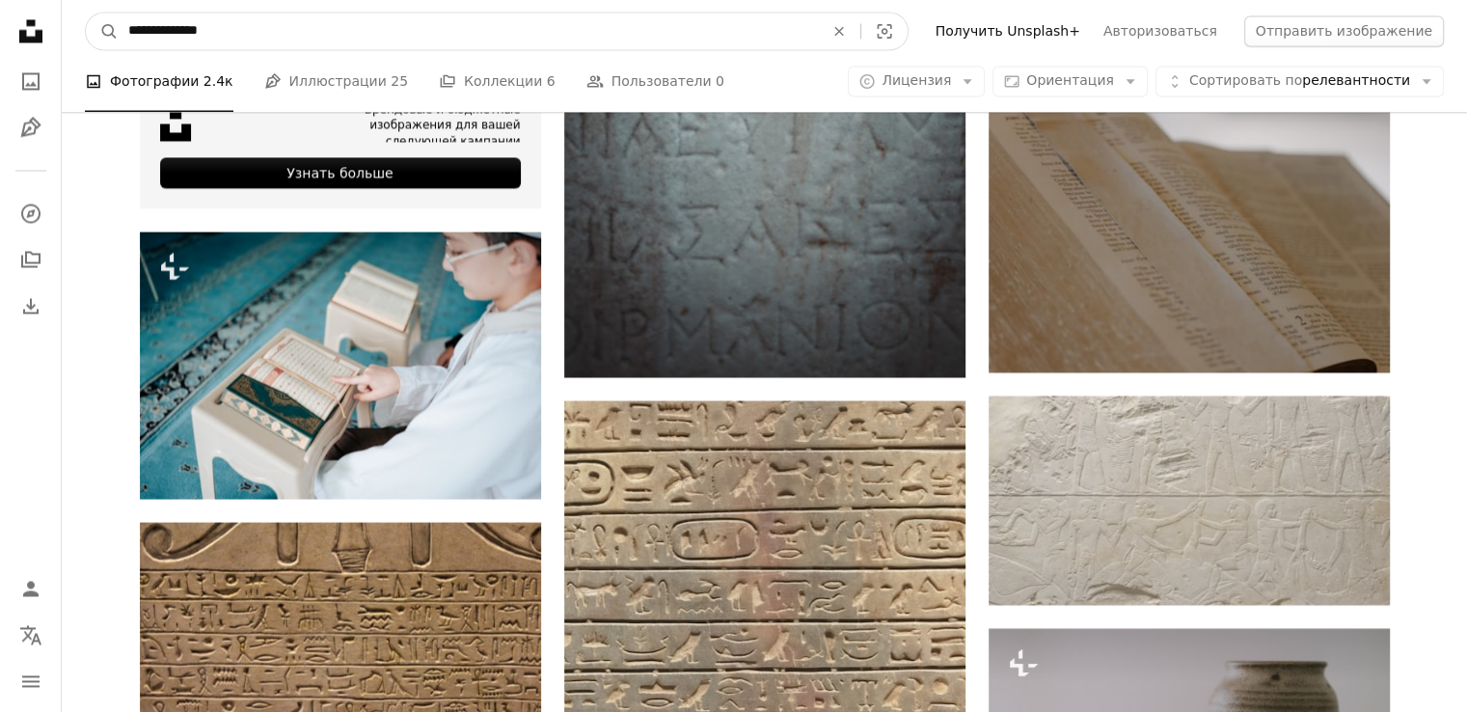
drag, startPoint x: 320, startPoint y: 35, endPoint x: 0, endPoint y: 51, distance: 320.7
click at [0, 51] on div "**********" at bounding box center [733, 635] width 1467 height 8217
type input "******"
click button "A magnifying glass" at bounding box center [102, 31] width 33 height 37
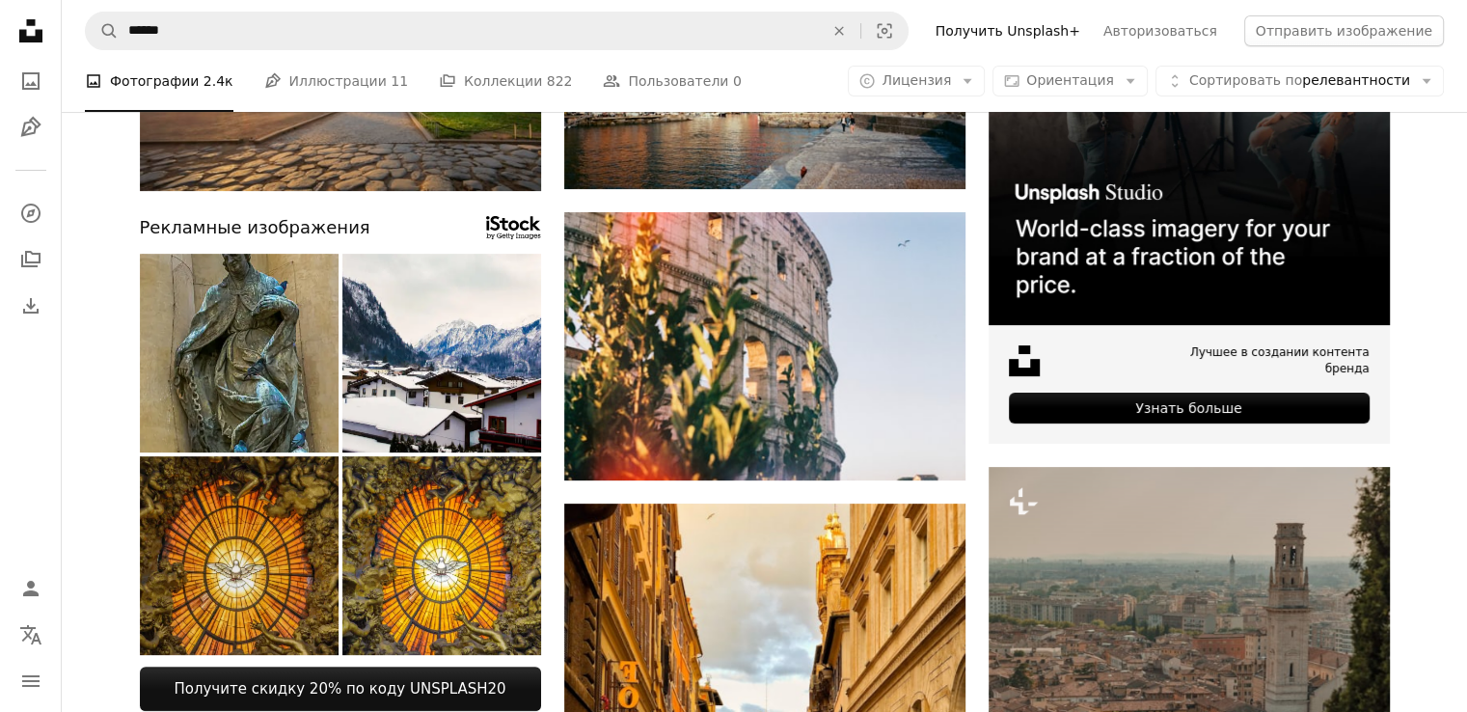
scroll to position [386, 0]
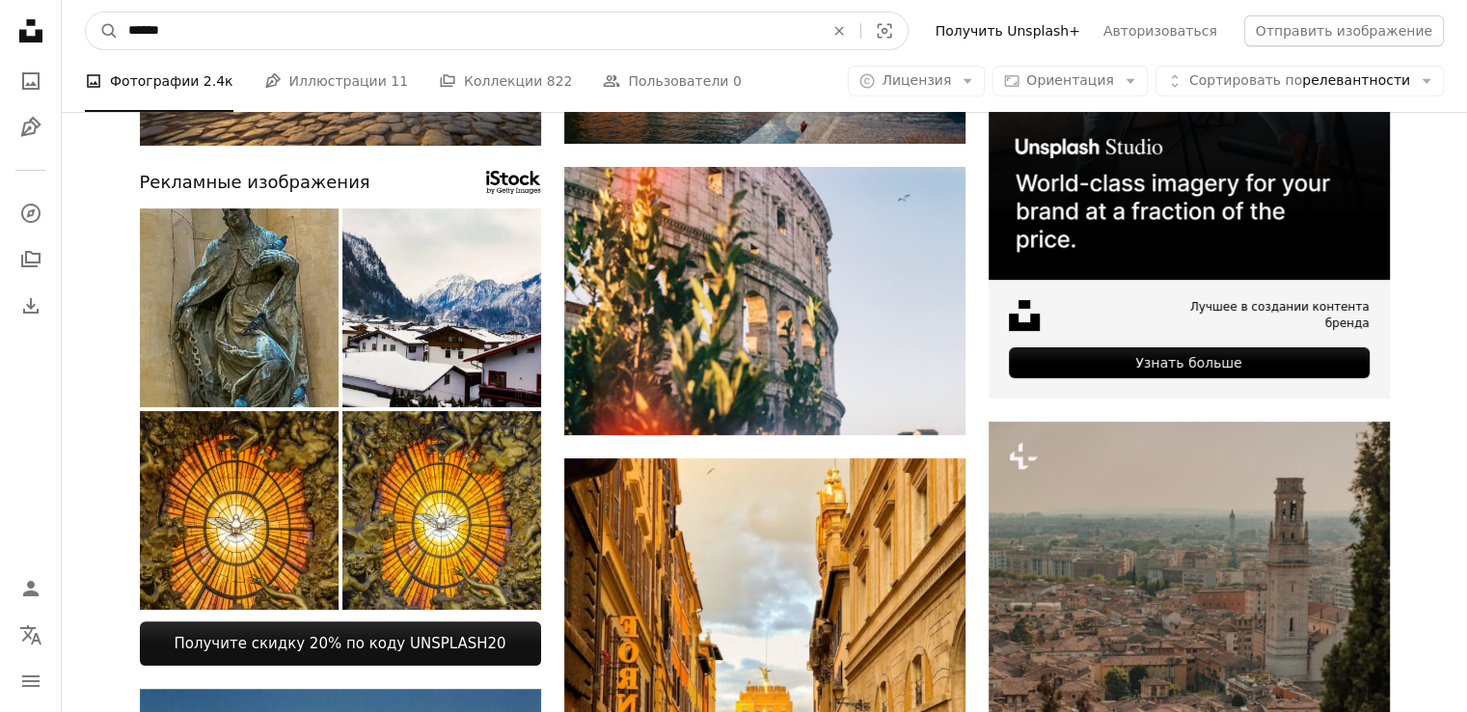
click at [129, 36] on input "******" at bounding box center [468, 31] width 699 height 37
type input "**********"
click button "A magnifying glass" at bounding box center [102, 31] width 33 height 37
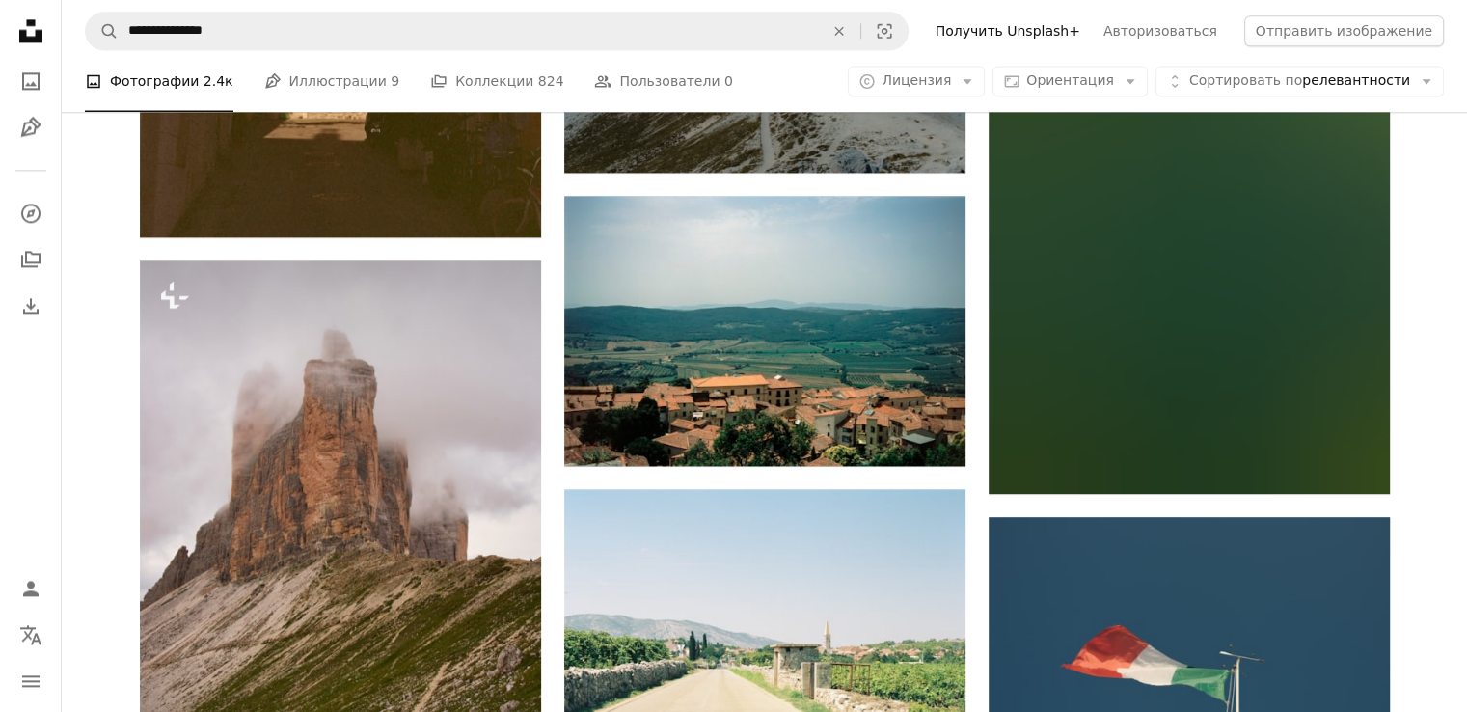
scroll to position [2991, 0]
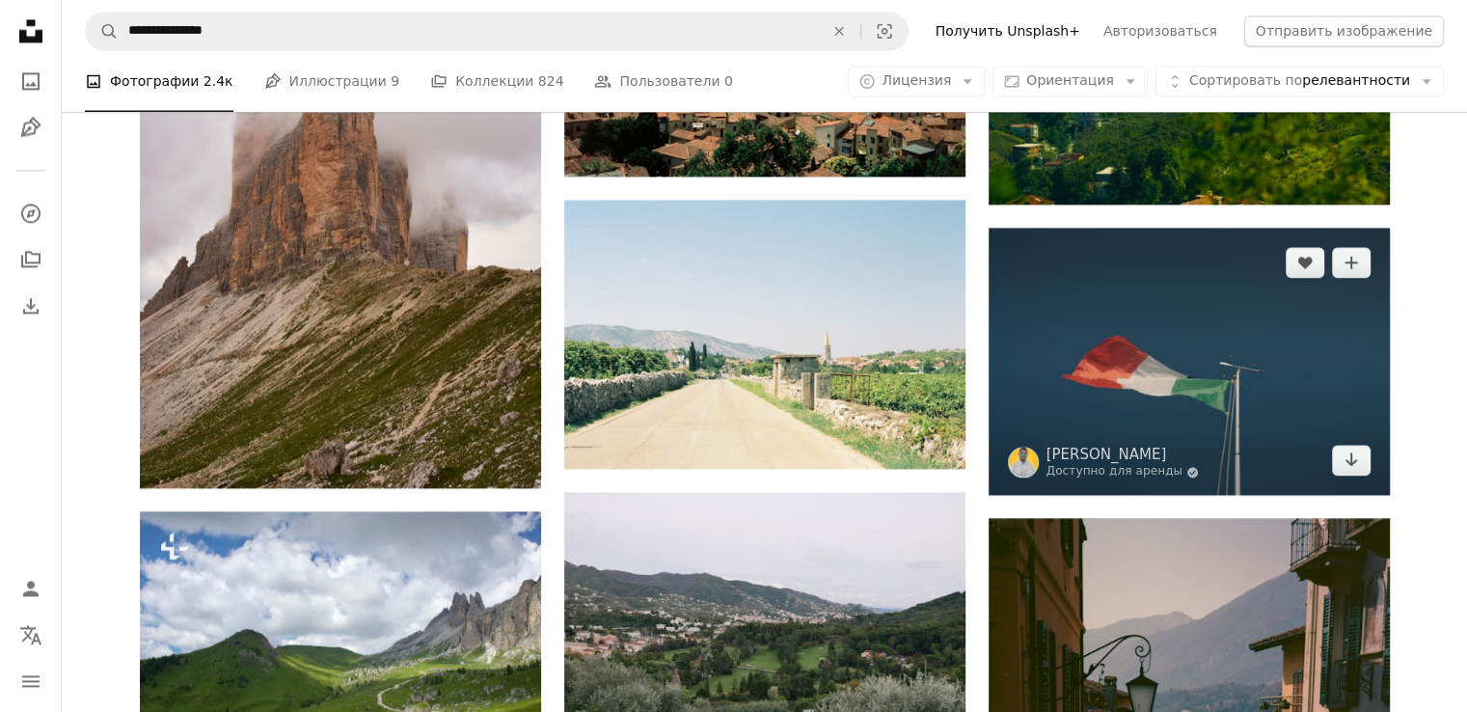
click at [1326, 329] on img at bounding box center [1189, 361] width 401 height 267
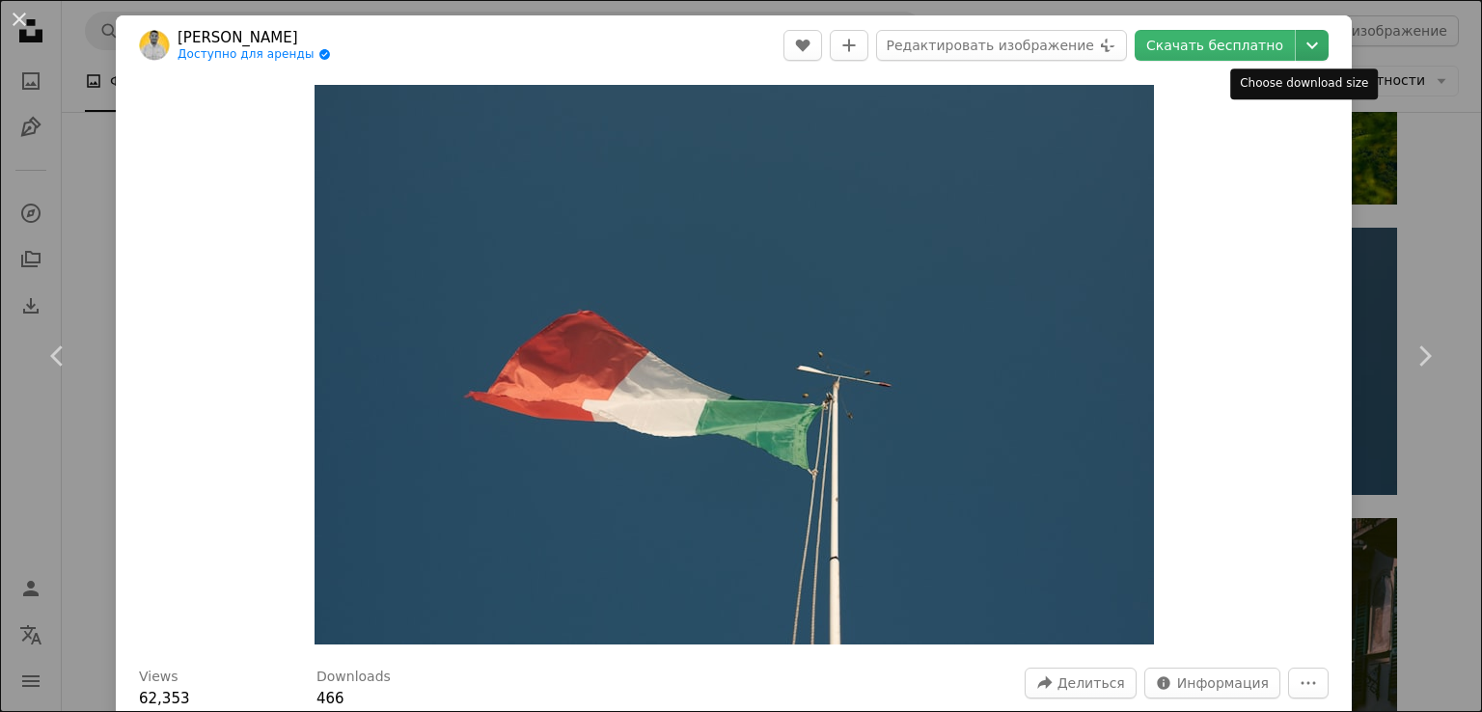
click at [1297, 48] on icon "Chevron down" at bounding box center [1312, 45] width 31 height 23
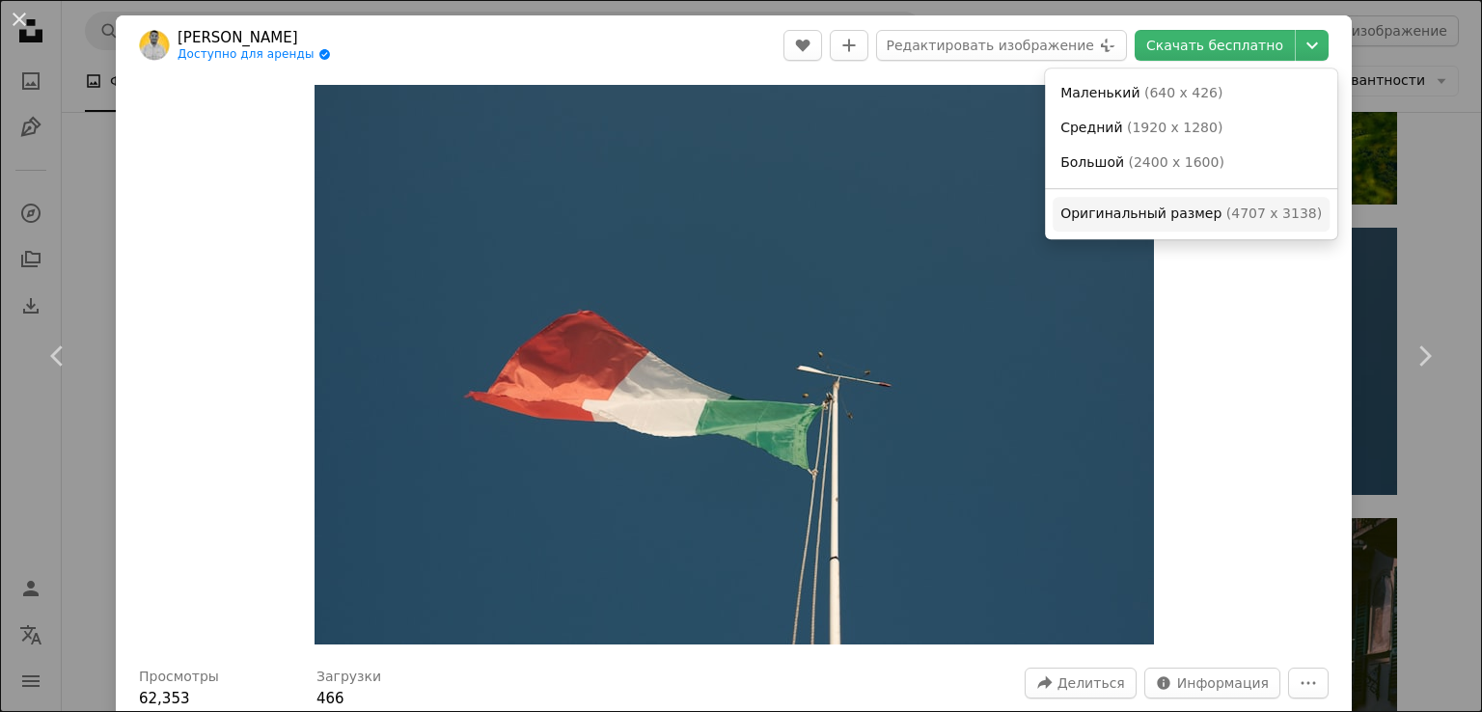
click at [1190, 210] on font "Оригинальный размер" at bounding box center [1140, 212] width 161 height 15
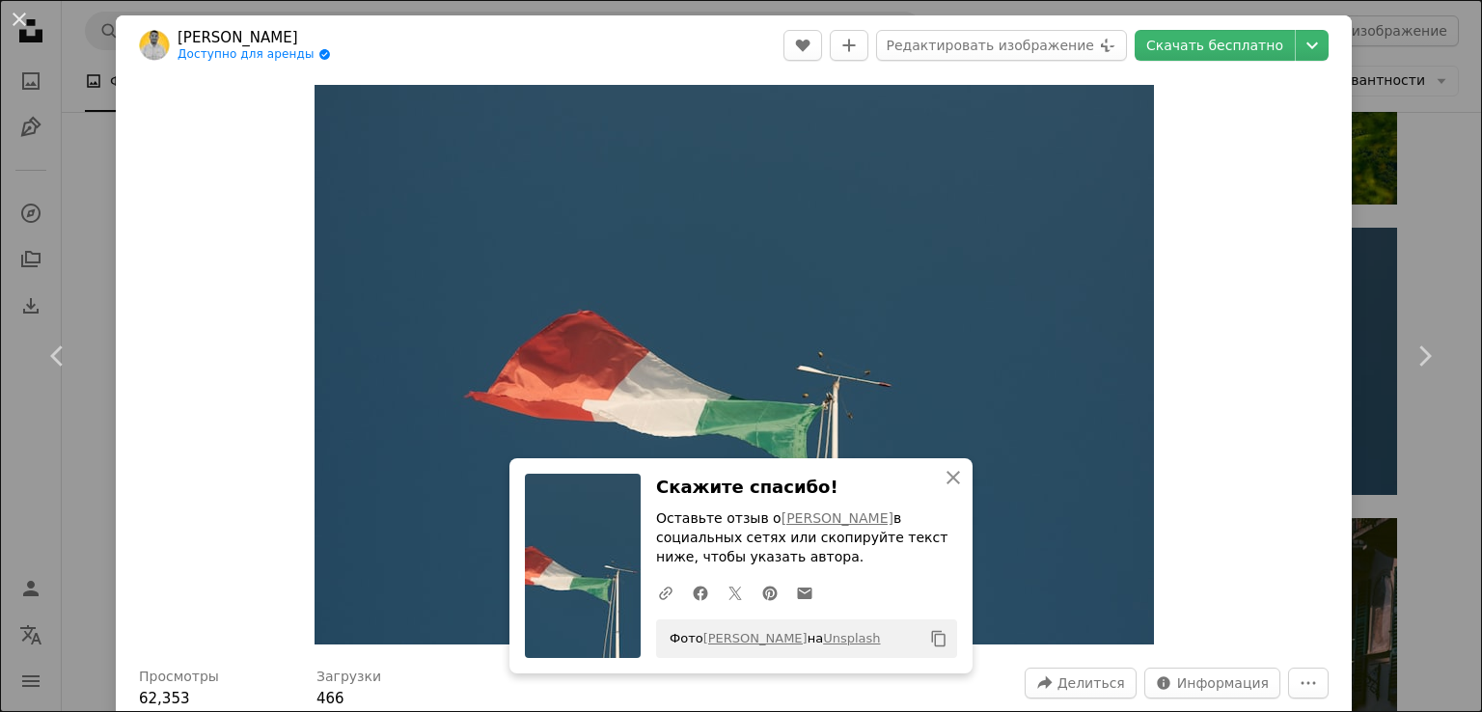
click at [1420, 243] on div "An X shape Chevron left Chevron right [PERSON_NAME] Доступно для аренды A check…" at bounding box center [741, 356] width 1482 height 712
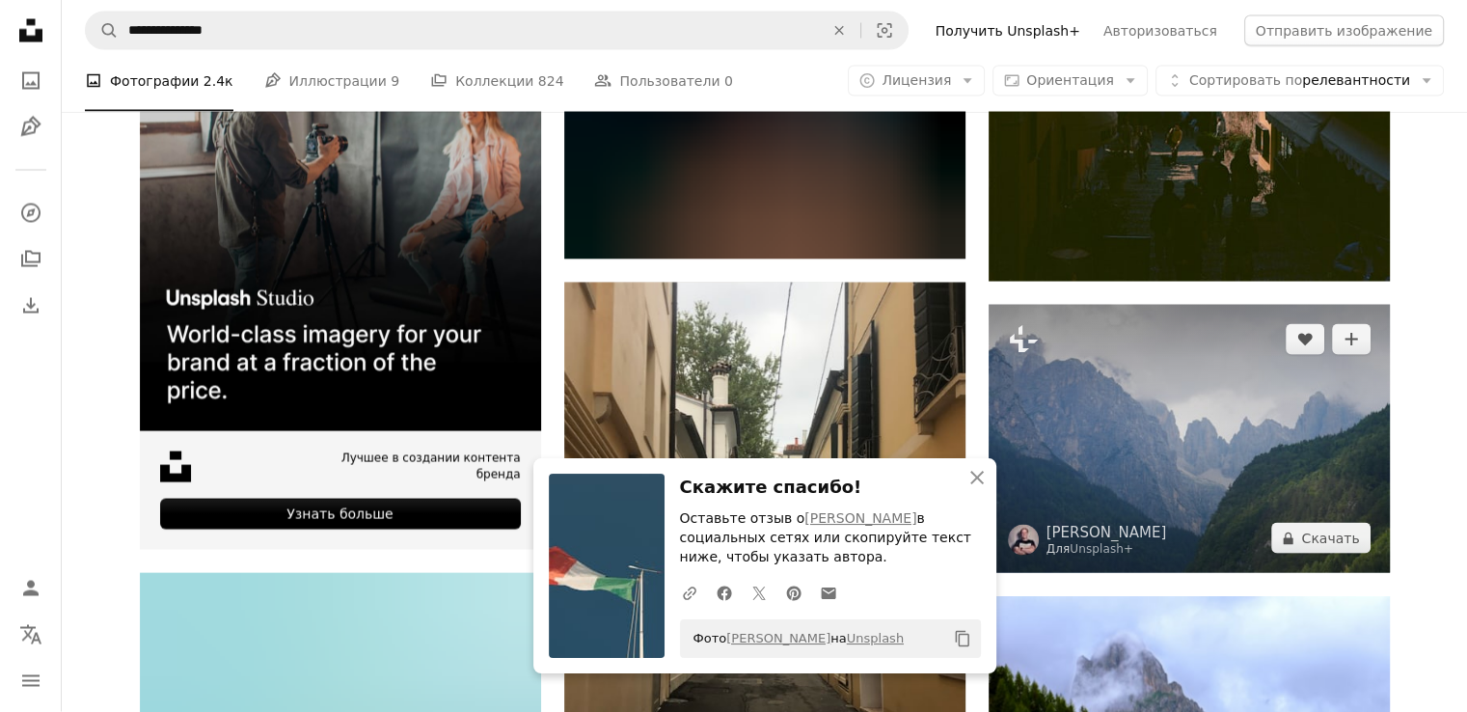
scroll to position [4052, 0]
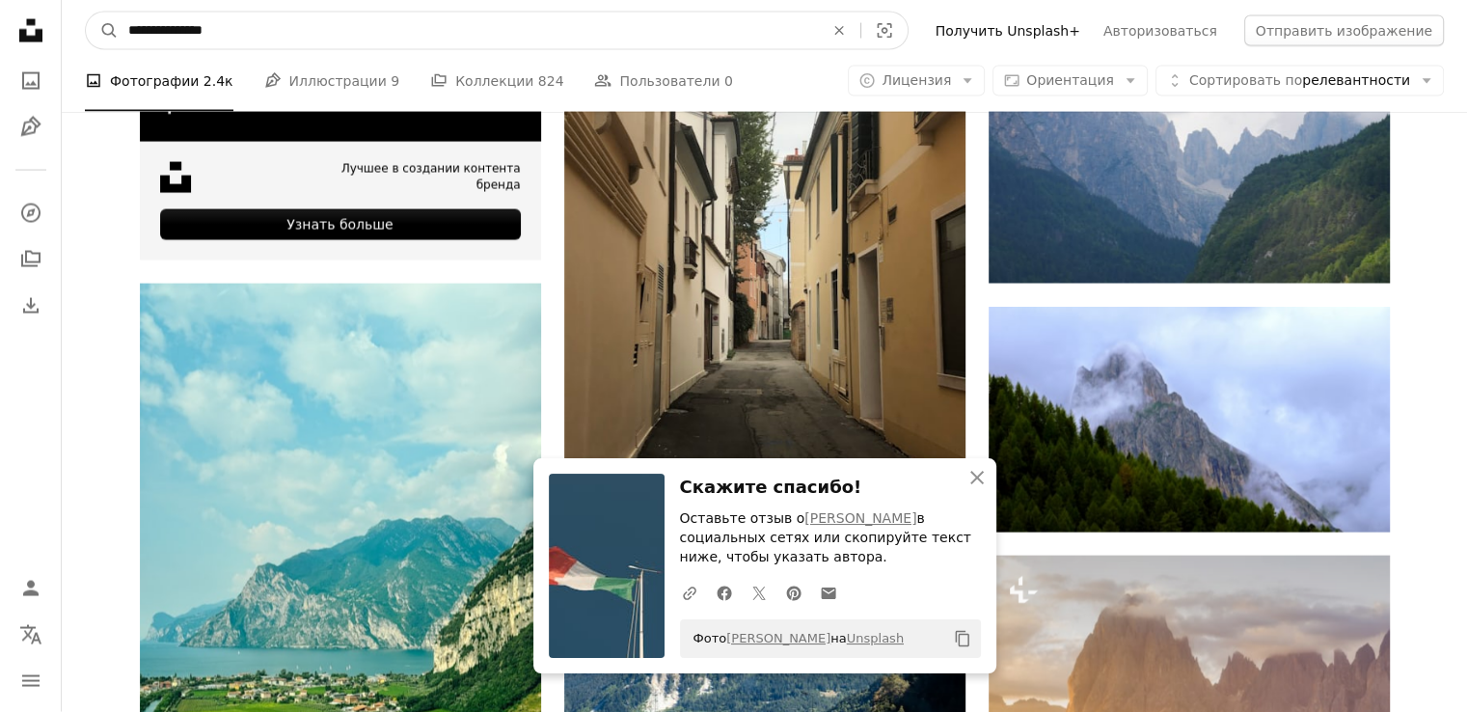
drag, startPoint x: 555, startPoint y: 23, endPoint x: 0, endPoint y: 63, distance: 556.1
type input "****"
click button "A magnifying glass" at bounding box center [102, 31] width 33 height 37
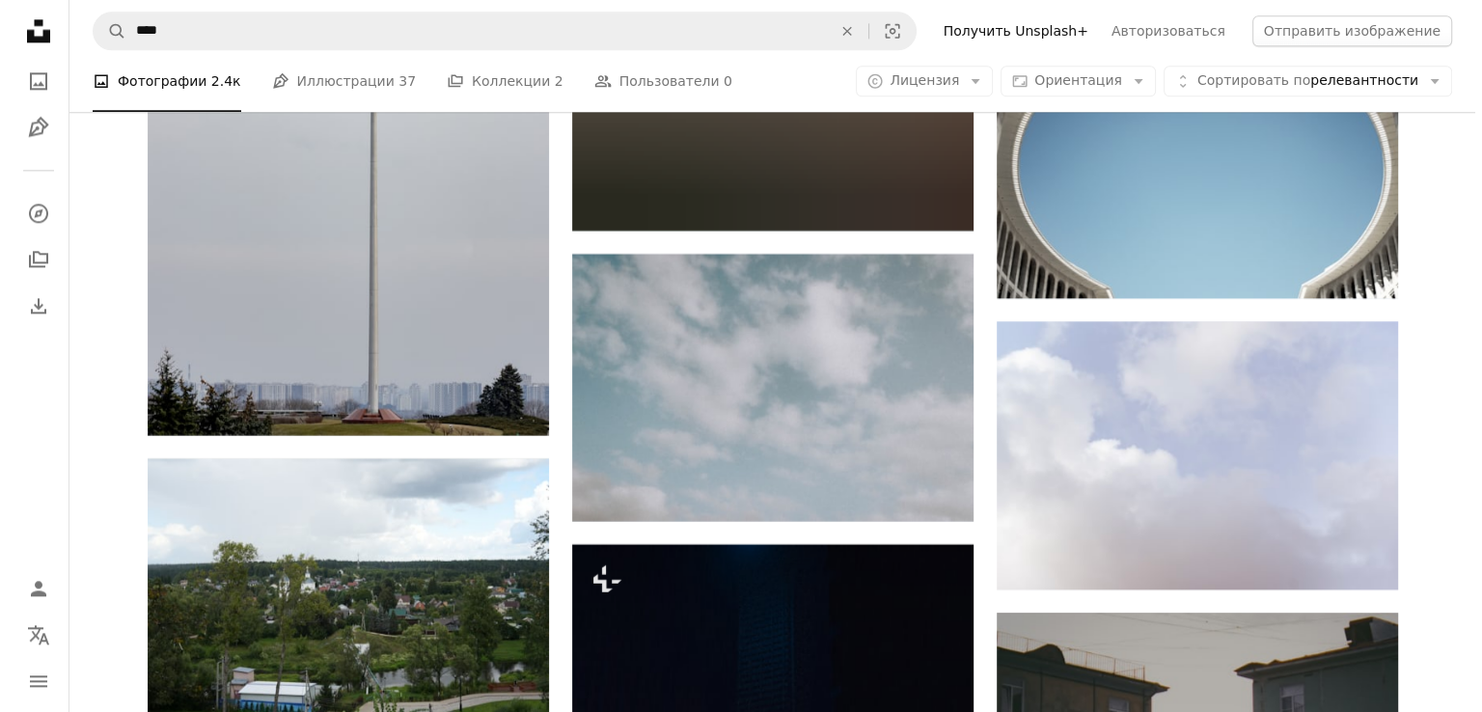
scroll to position [9937, 0]
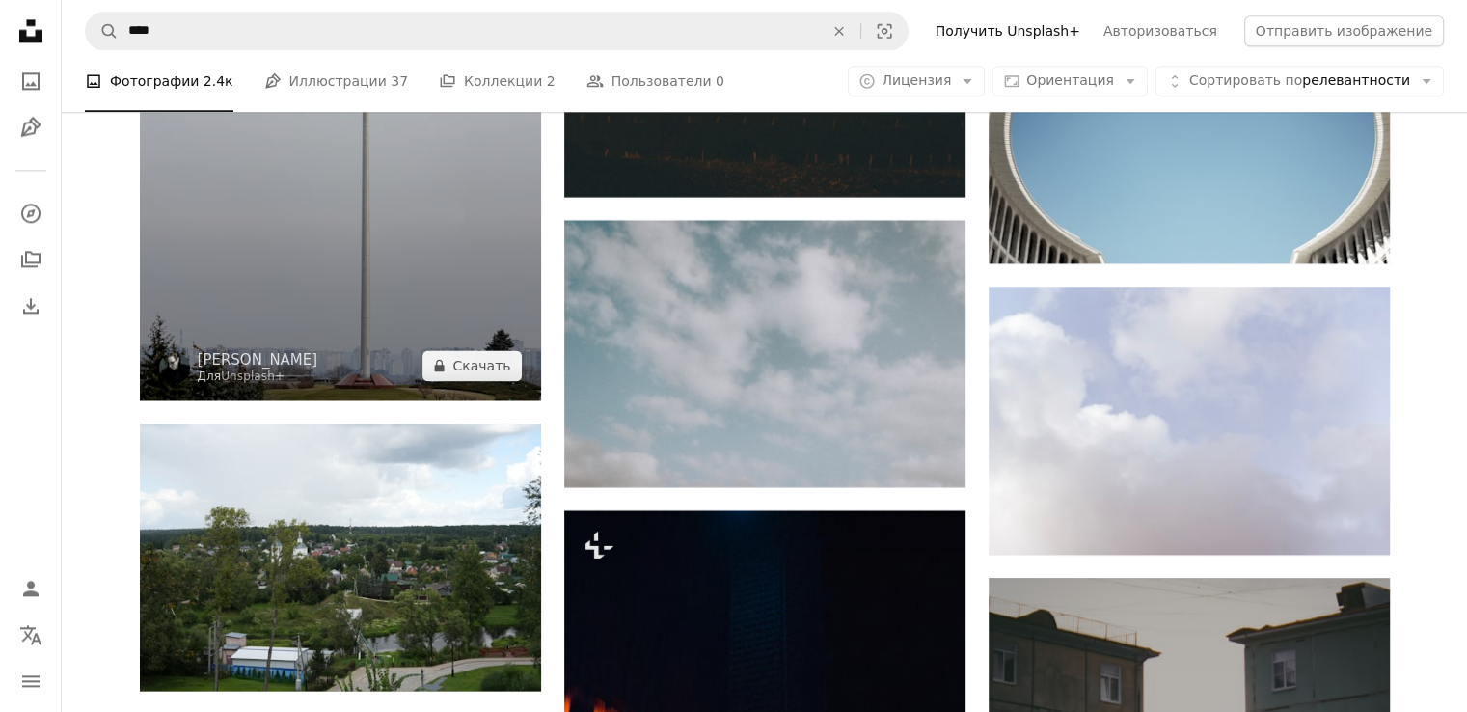
click at [340, 269] on img at bounding box center [340, 99] width 401 height 602
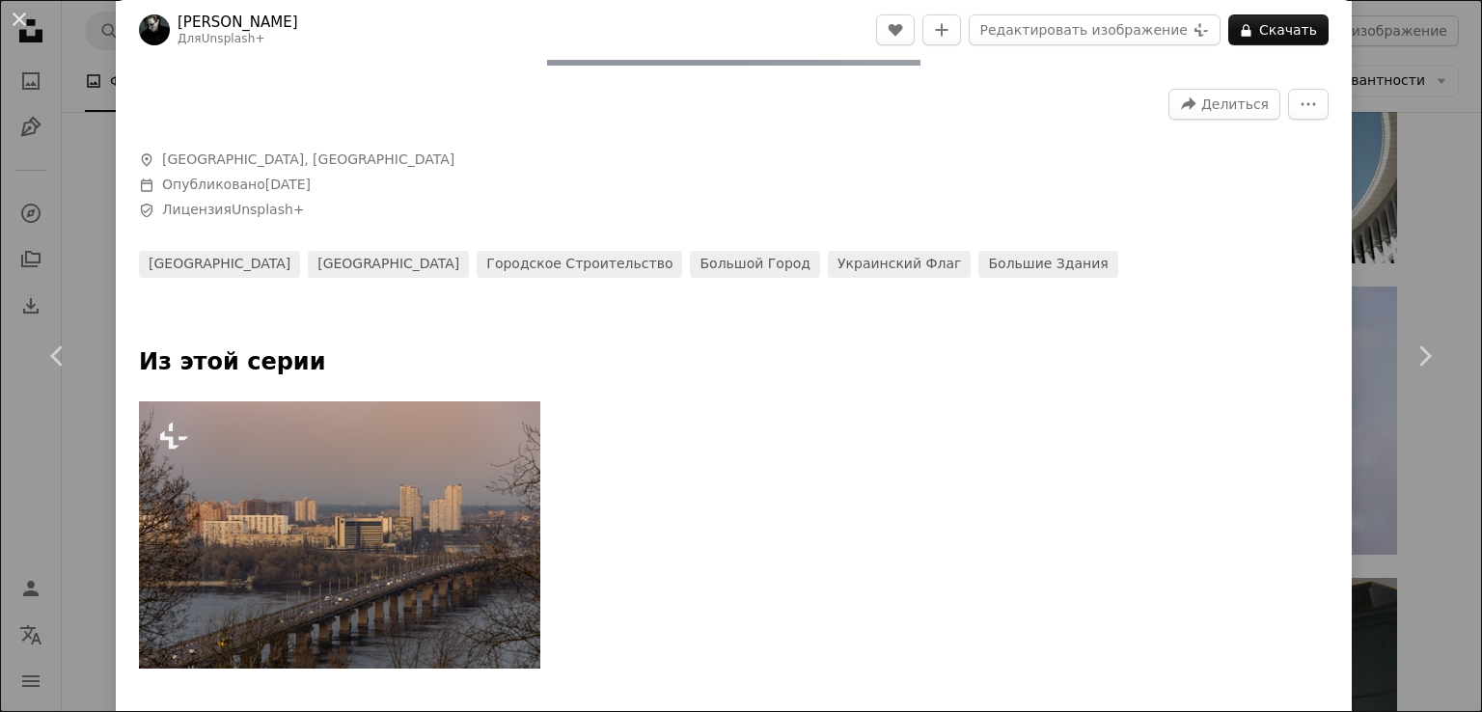
scroll to position [289, 0]
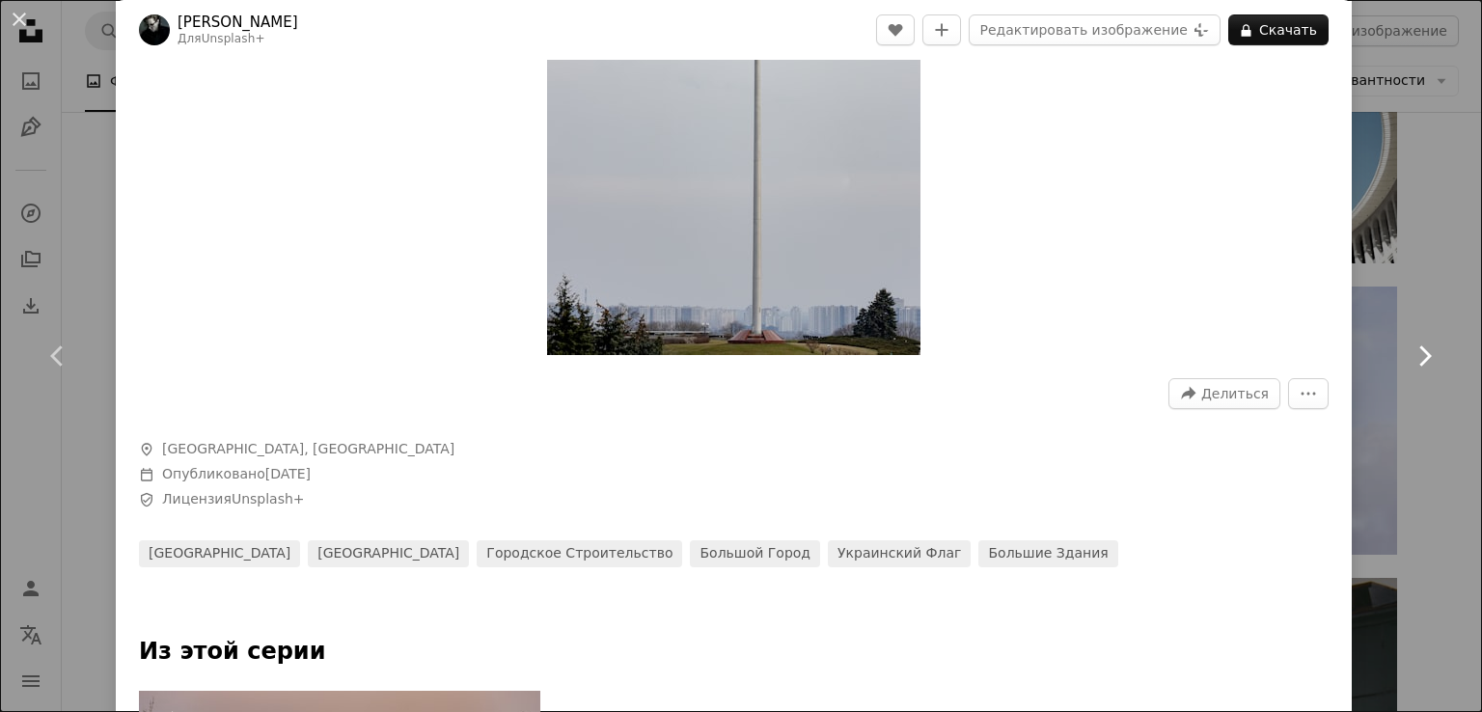
click at [1400, 271] on link "Chevron right" at bounding box center [1424, 355] width 116 height 185
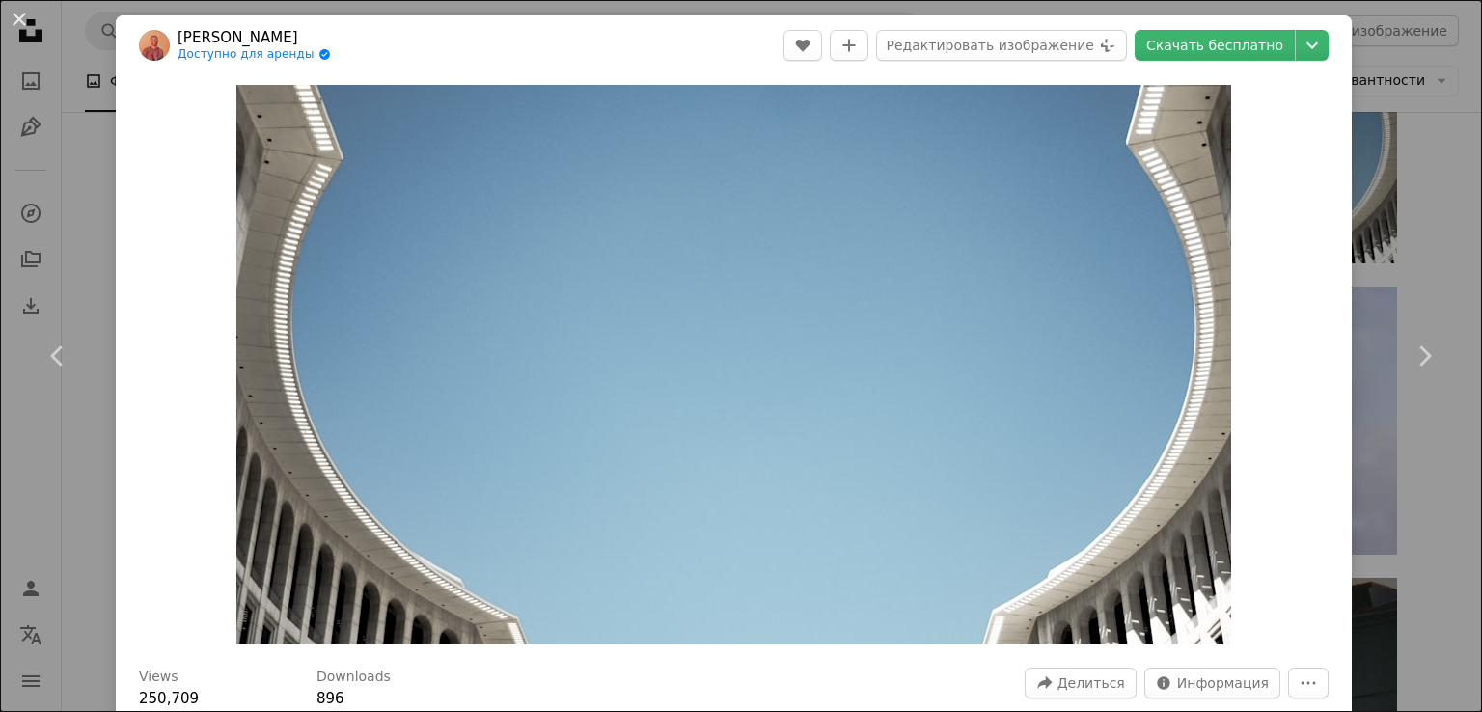
click at [1406, 462] on div "An X shape Chevron left Chevron right [PERSON_NAME] Доступно для аренды A check…" at bounding box center [741, 356] width 1482 height 712
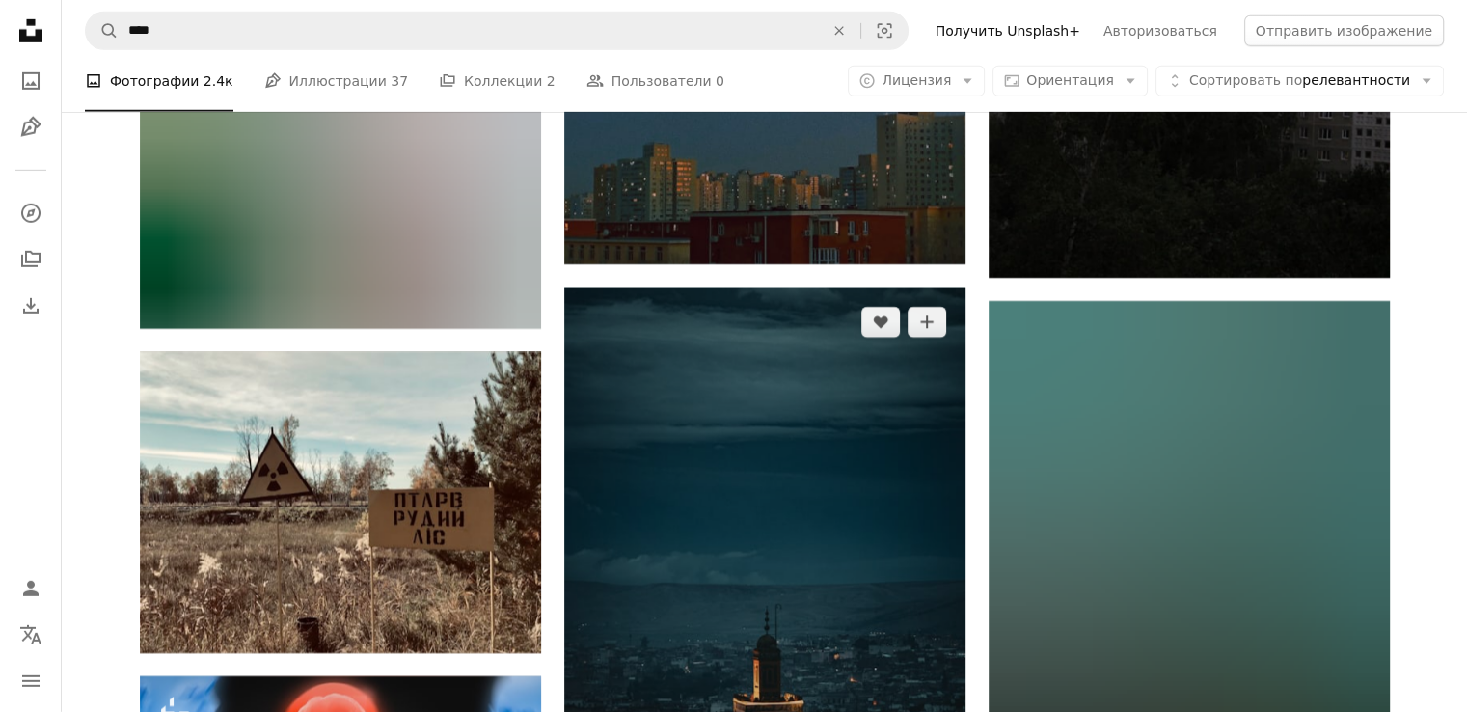
scroll to position [13602, 0]
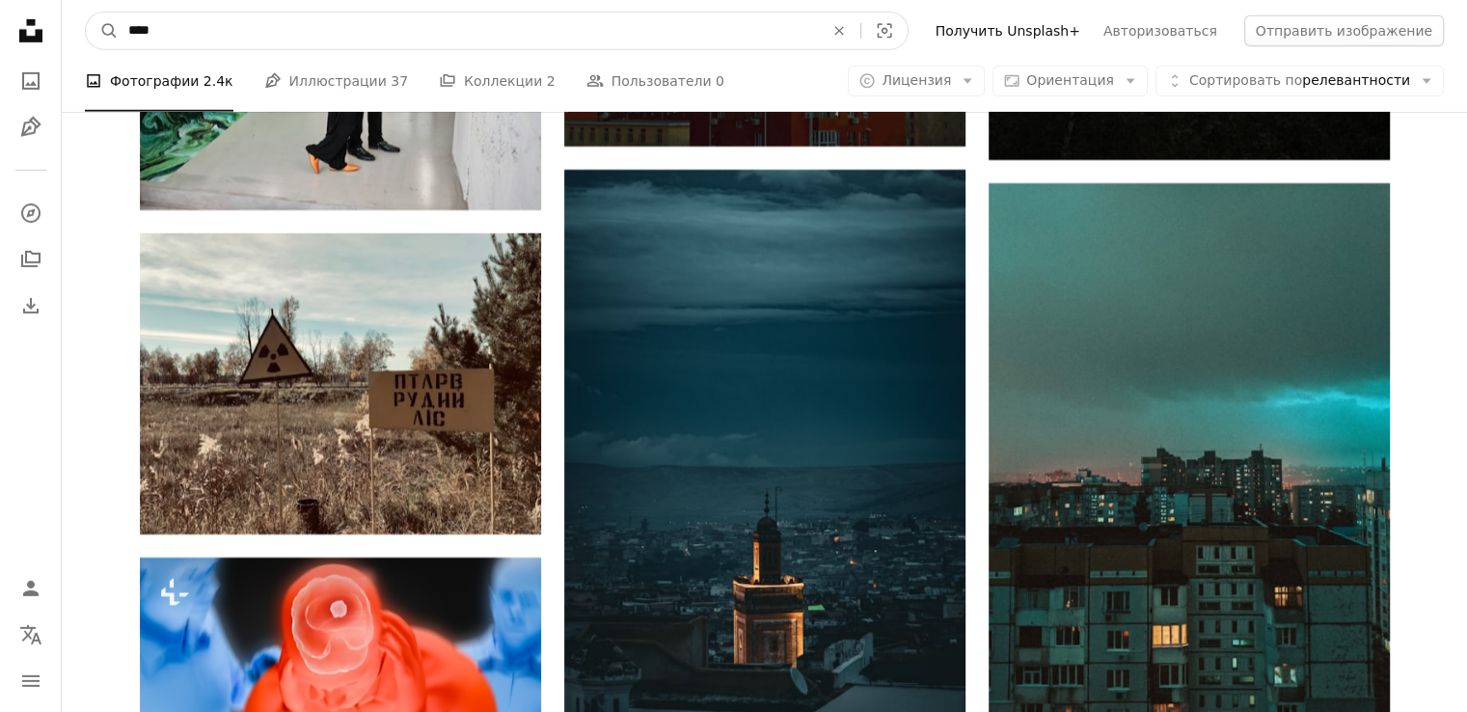
drag, startPoint x: 477, startPoint y: 35, endPoint x: 68, endPoint y: 28, distance: 409.1
click at [68, 28] on nav "A magnifying glass **** An X shape Visual search Filters Получить Unsplash+ Авт…" at bounding box center [765, 31] width 1406 height 62
type input "**********"
click button "A magnifying glass" at bounding box center [102, 31] width 33 height 37
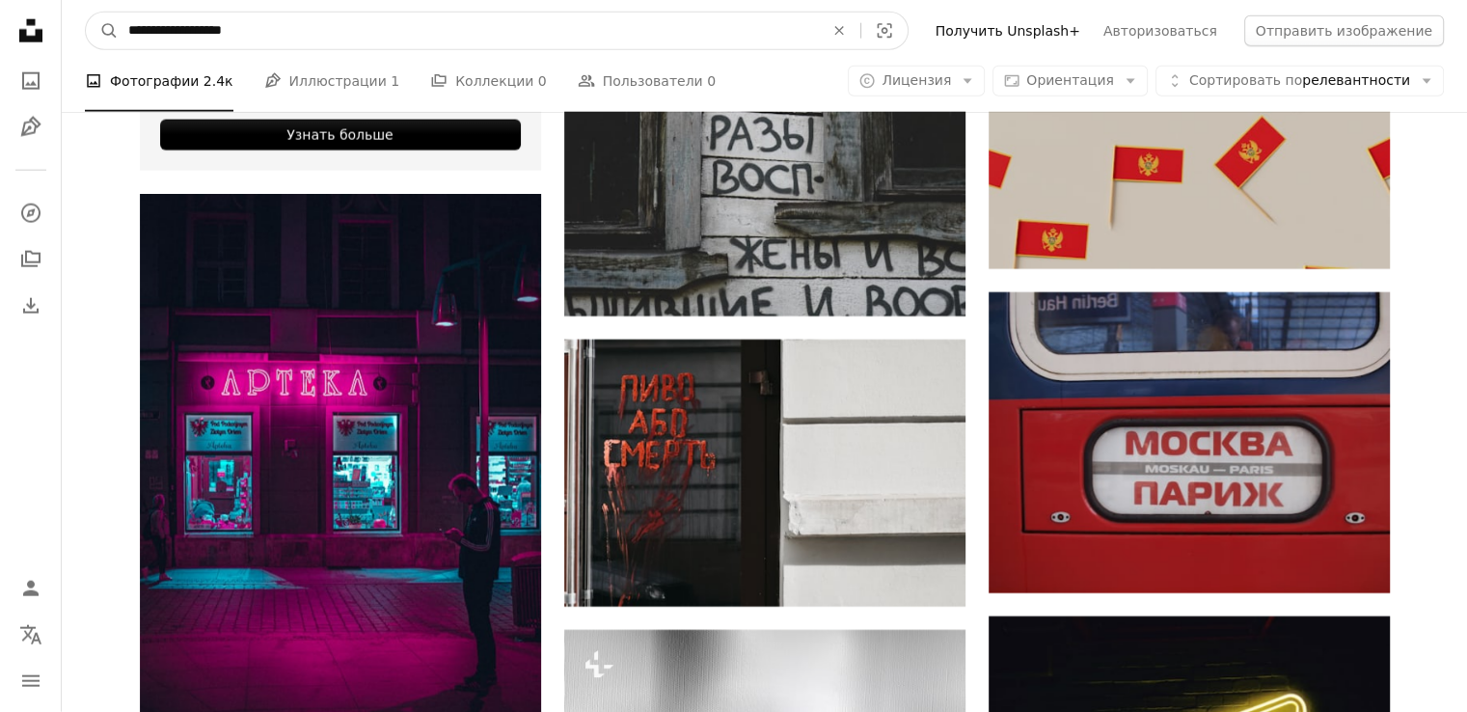
scroll to position [4638, 0]
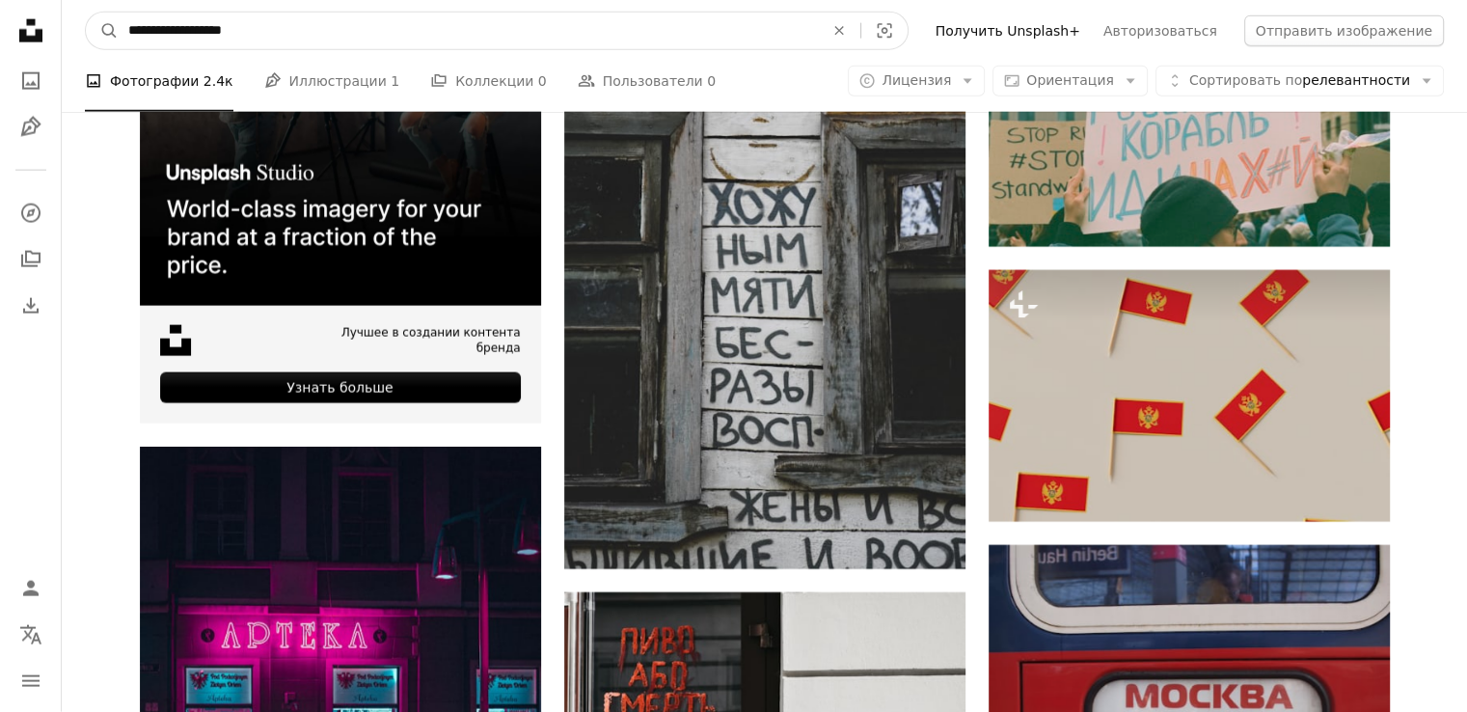
drag, startPoint x: 86, startPoint y: 9, endPoint x: 0, endPoint y: -35, distance: 96.2
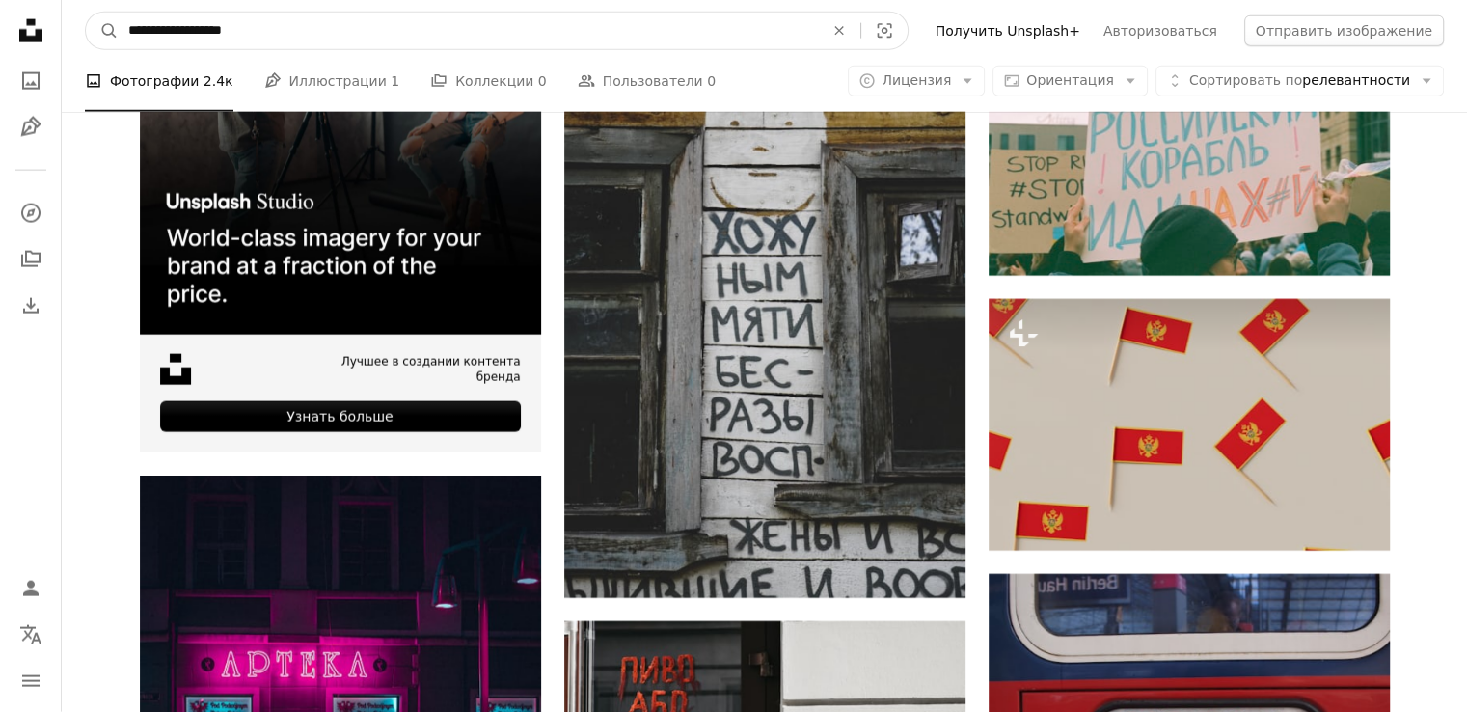
click at [205, 36] on input "**********" at bounding box center [468, 31] width 699 height 37
drag, startPoint x: 205, startPoint y: 36, endPoint x: 37, endPoint y: 39, distance: 167.9
click at [198, 33] on input "**********" at bounding box center [468, 31] width 699 height 37
type input "********"
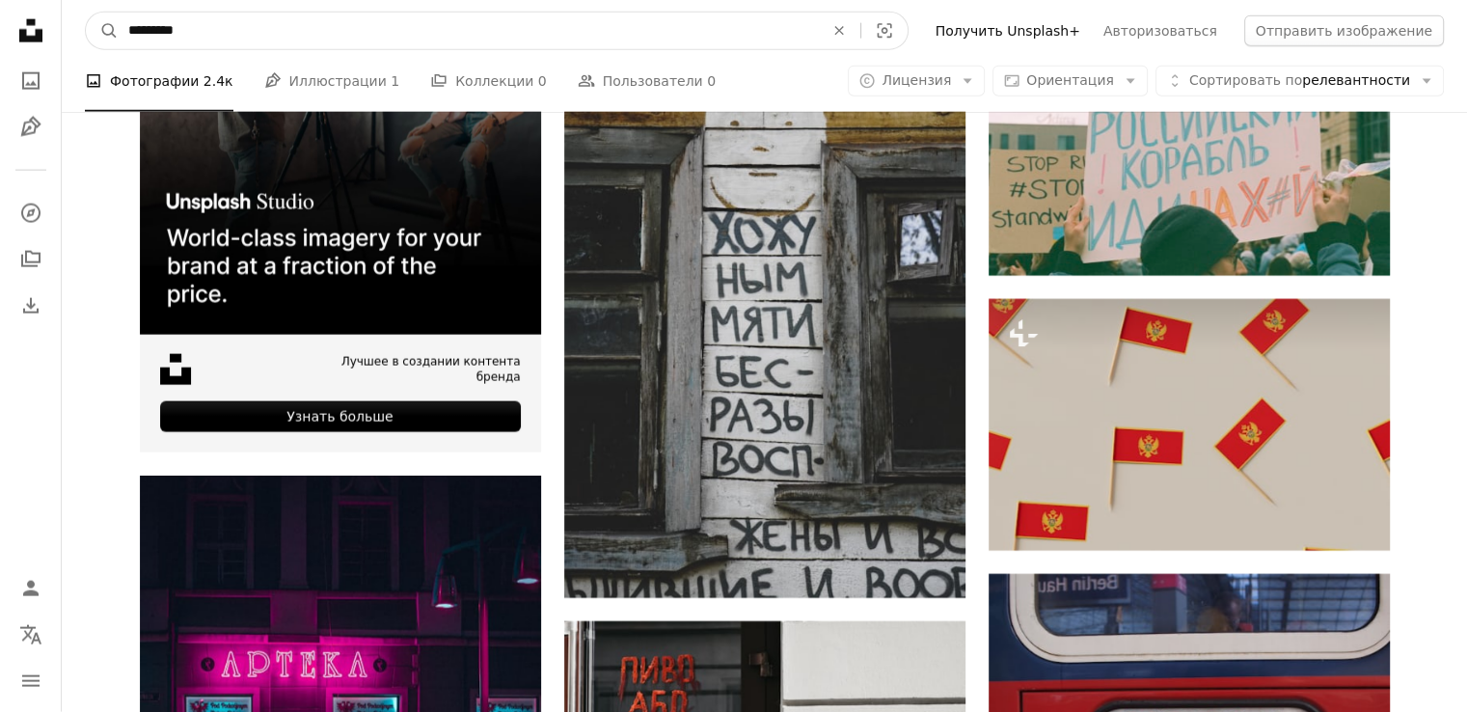
click button "A magnifying glass" at bounding box center [102, 31] width 33 height 37
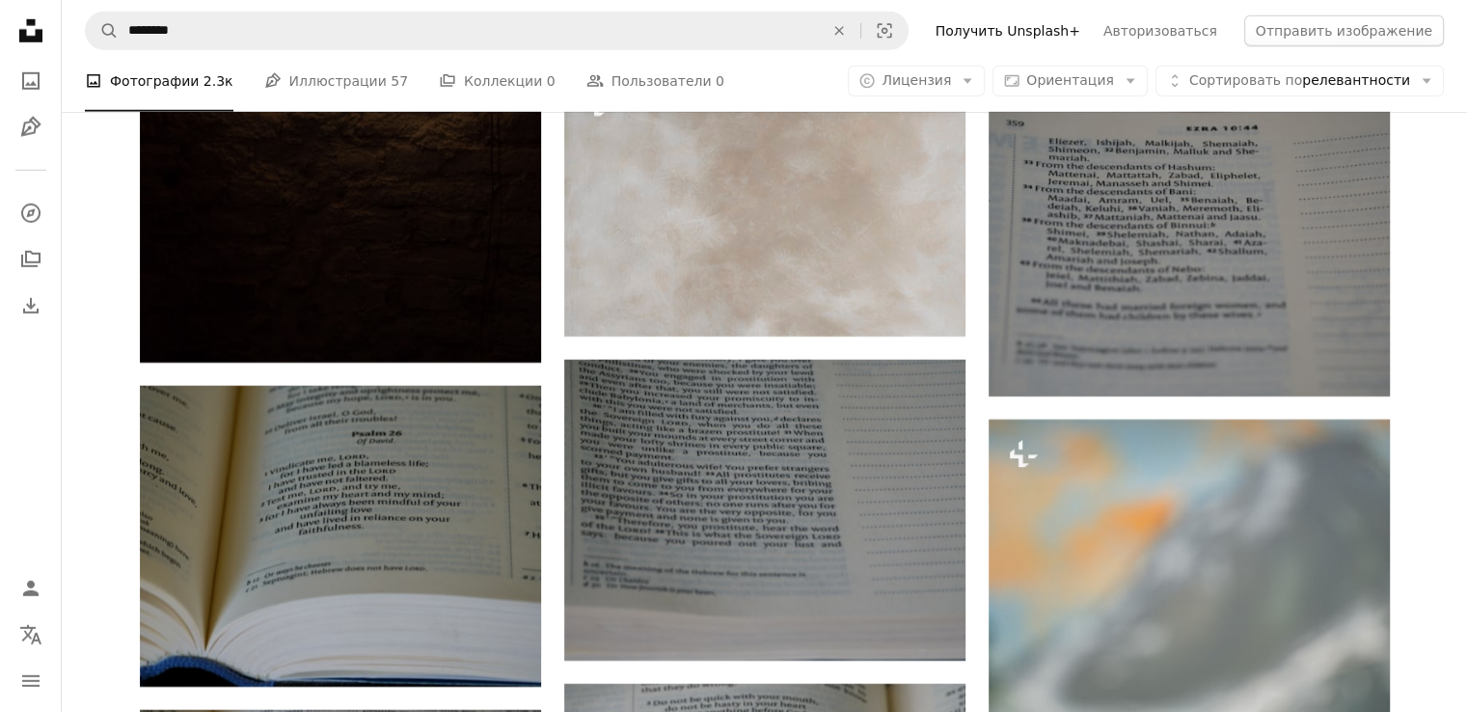
scroll to position [5788, 0]
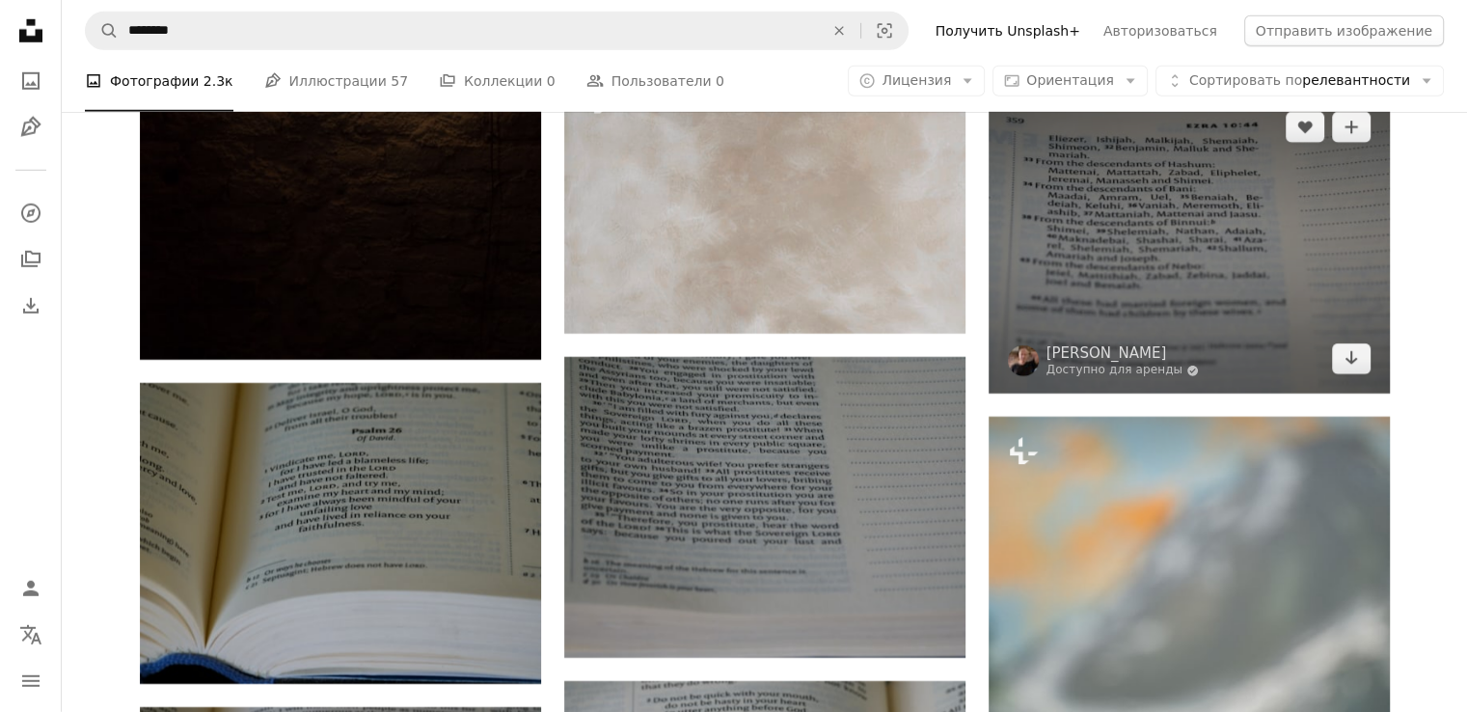
drag, startPoint x: 1215, startPoint y: 275, endPoint x: 1230, endPoint y: 242, distance: 36.3
click at [1230, 242] on img at bounding box center [1189, 243] width 401 height 301
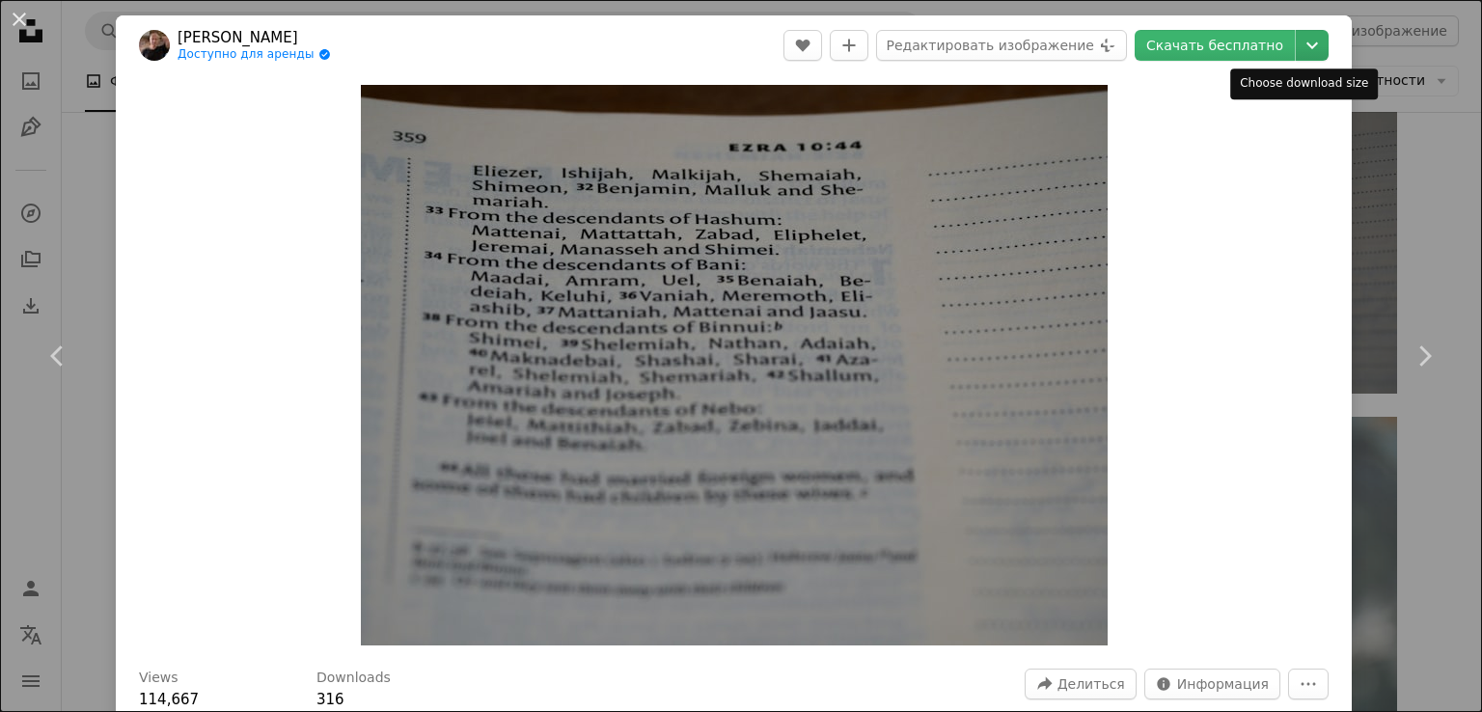
click at [1297, 52] on icon "Chevron down" at bounding box center [1312, 45] width 31 height 23
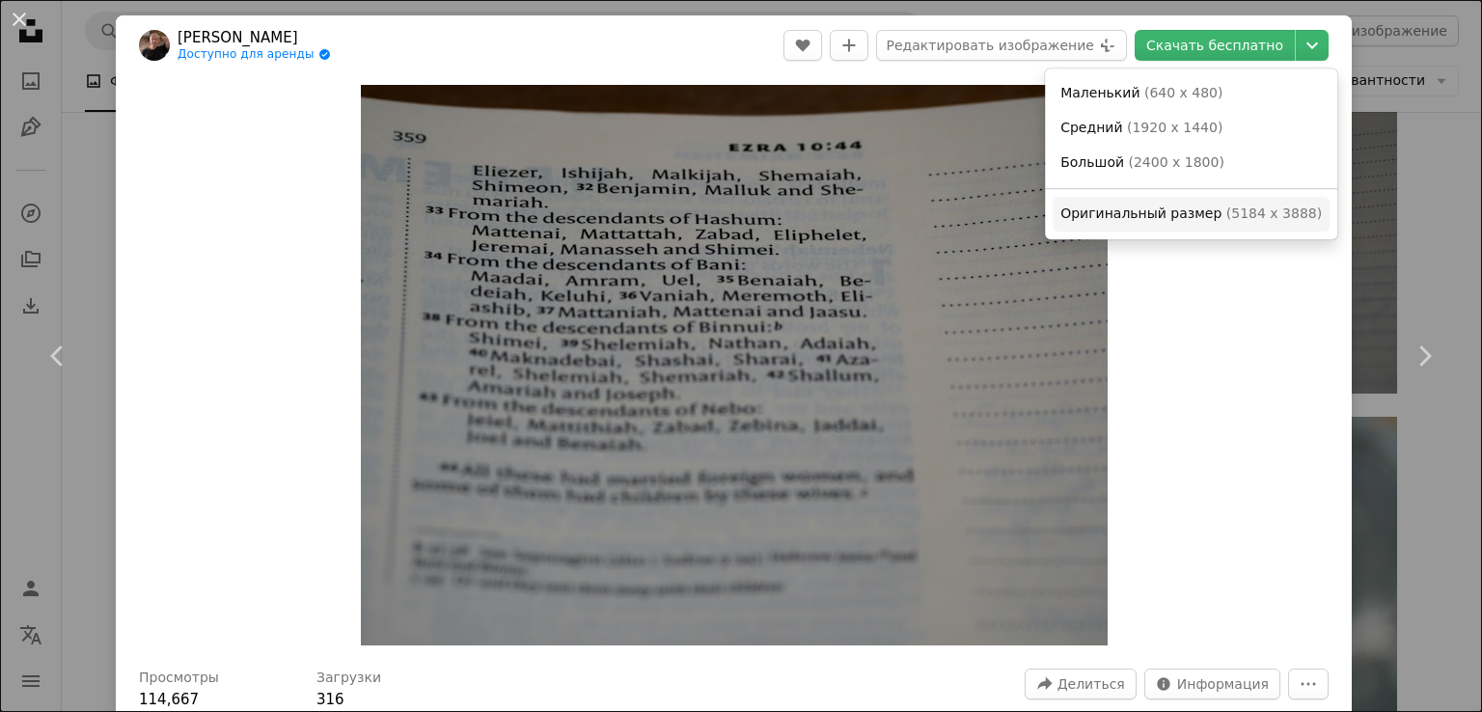
click at [1217, 222] on span "Оригинальный размер ( 5184 x 3888 )" at bounding box center [1190, 214] width 261 height 19
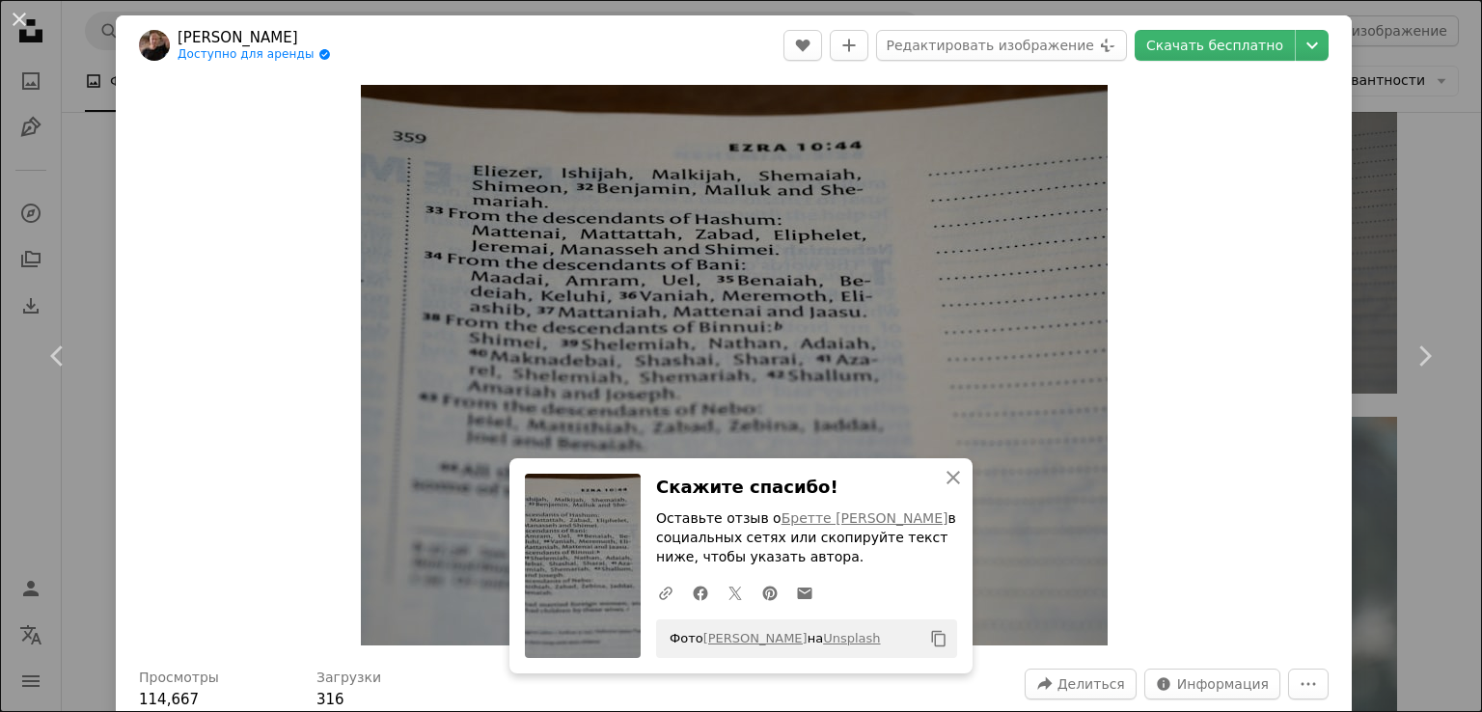
click at [1379, 232] on div "An X shape Chevron left Chevron right [PERSON_NAME] для аренды A checkmark insi…" at bounding box center [741, 356] width 1482 height 712
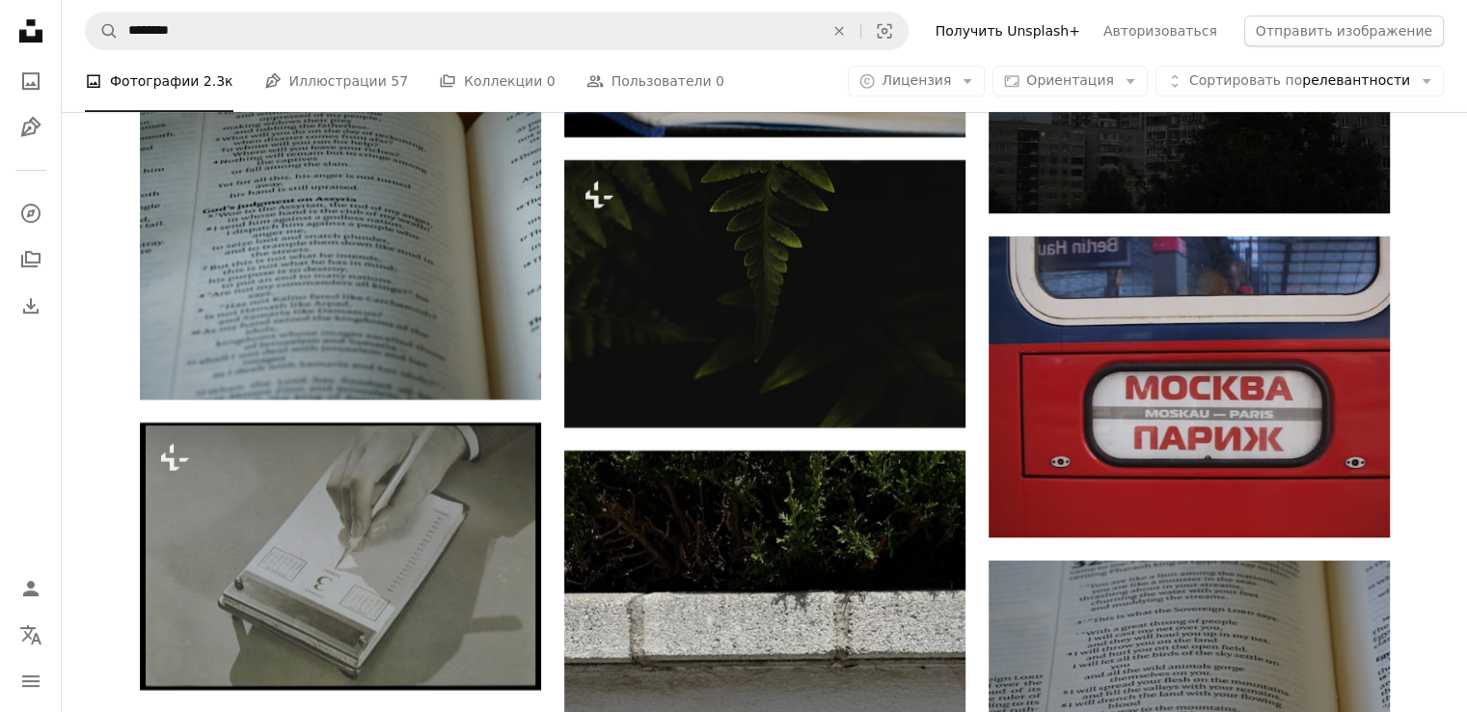
scroll to position [8779, 0]
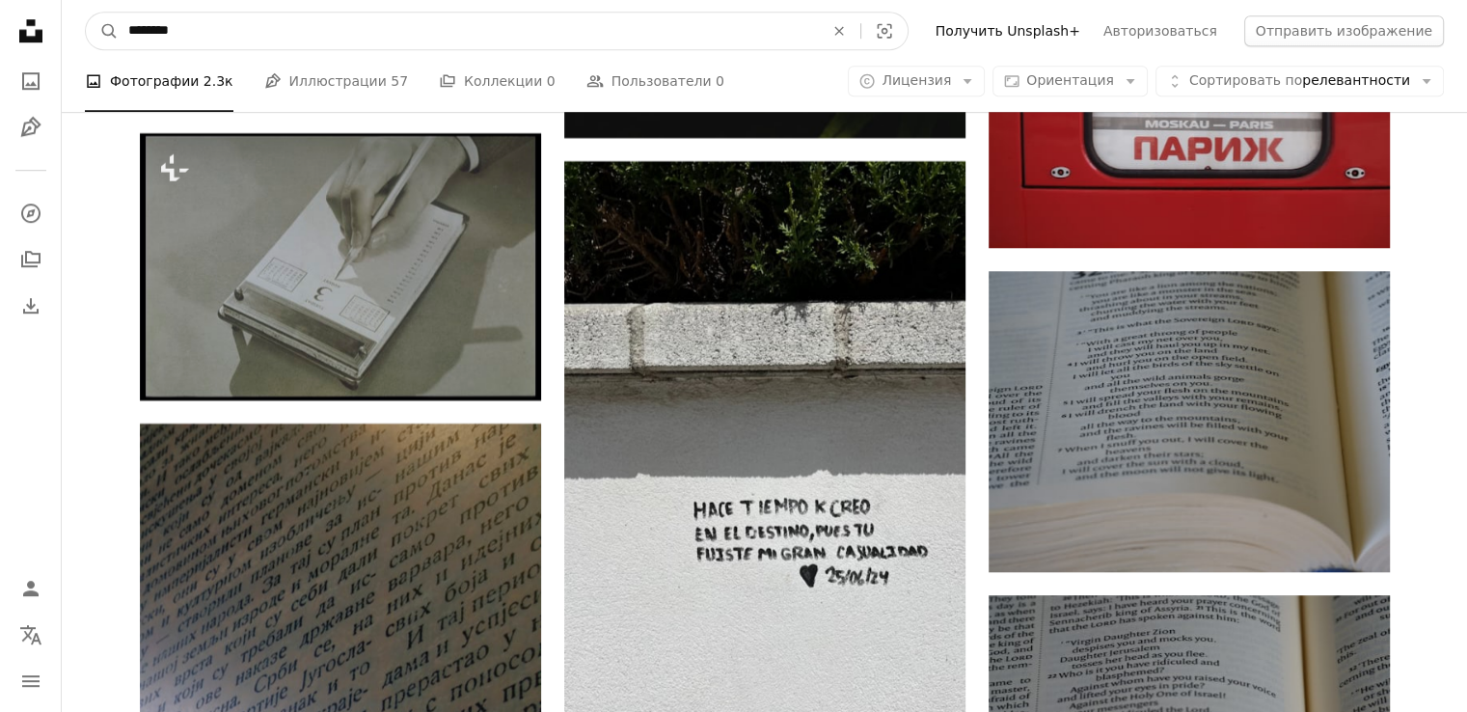
drag, startPoint x: 470, startPoint y: 25, endPoint x: 0, endPoint y: 105, distance: 476.6
type input "*****"
click at [86, 13] on button "A magnifying glass" at bounding box center [102, 31] width 33 height 37
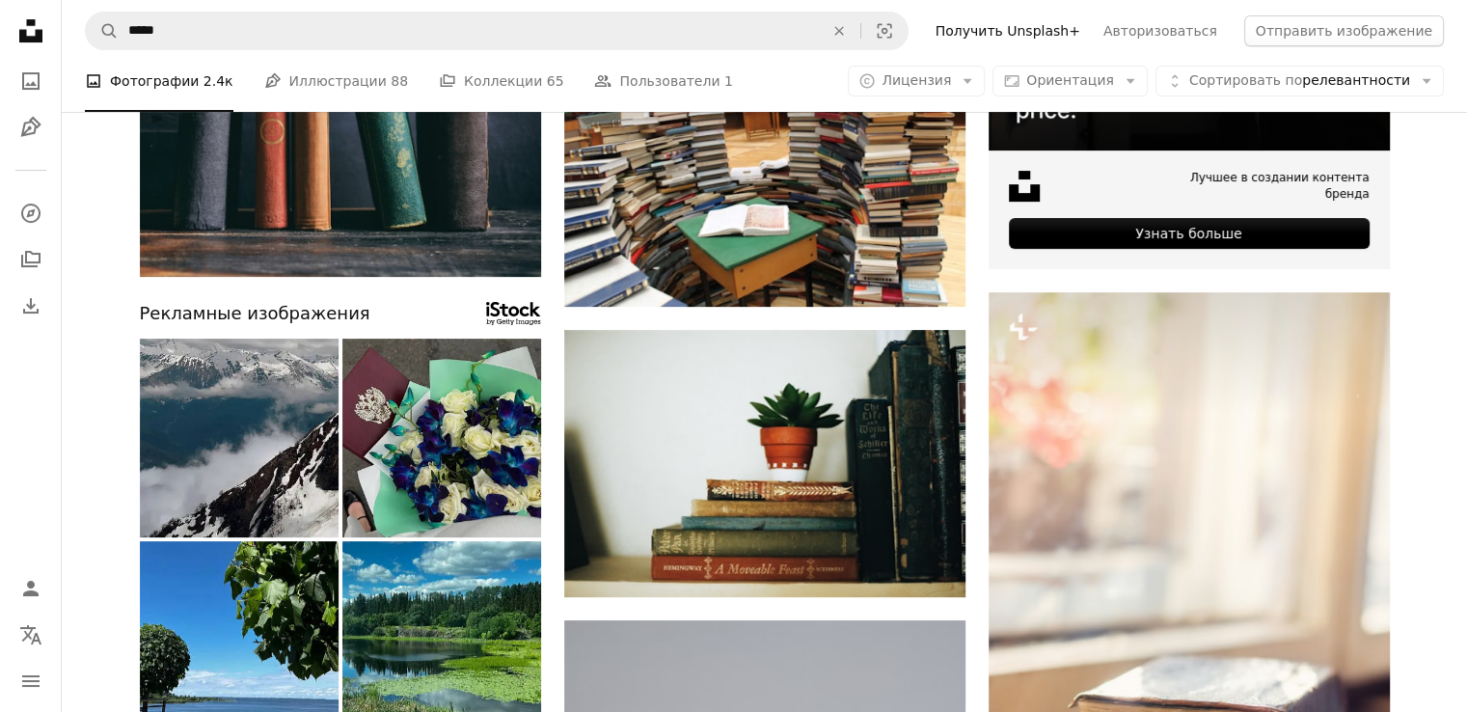
scroll to position [675, 0]
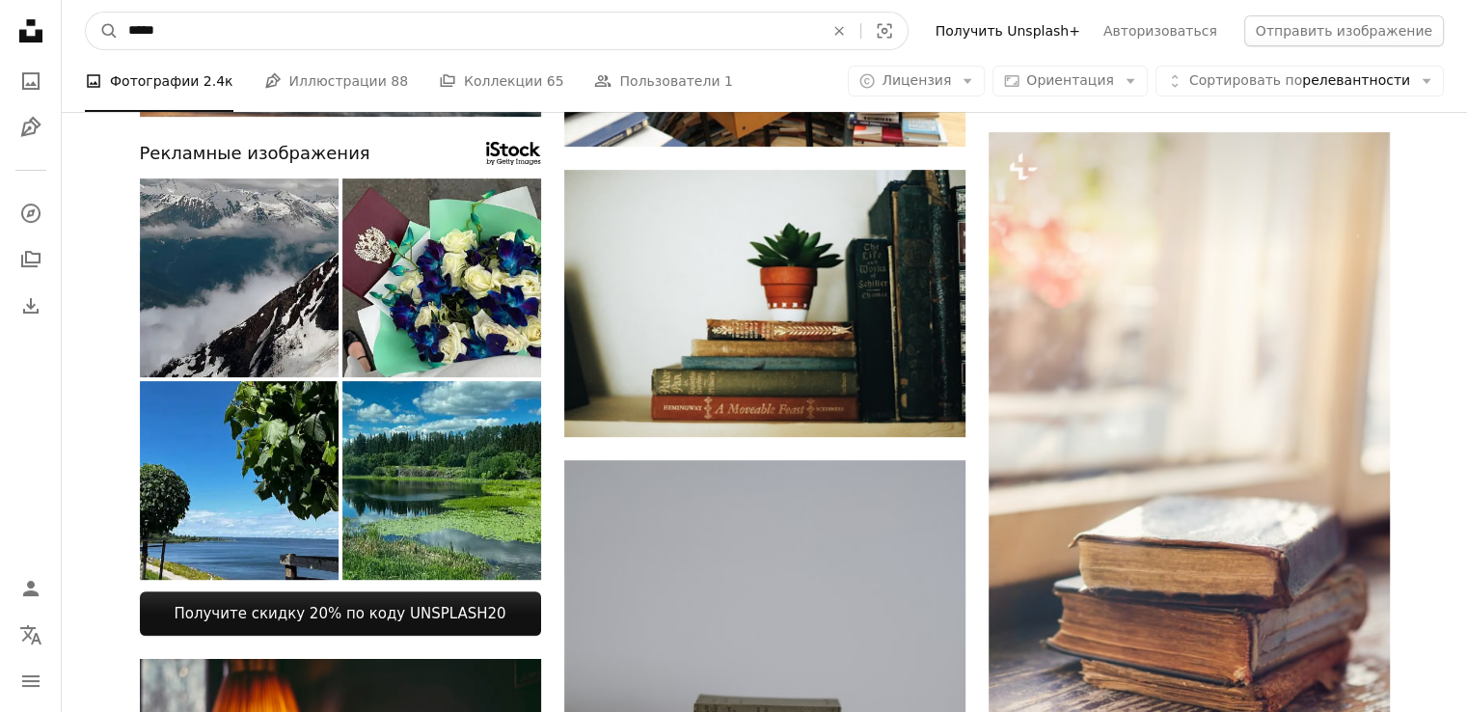
drag, startPoint x: 382, startPoint y: 33, endPoint x: 0, endPoint y: 66, distance: 383.4
type input "*****"
click at [86, 13] on button "A magnifying glass" at bounding box center [102, 31] width 33 height 37
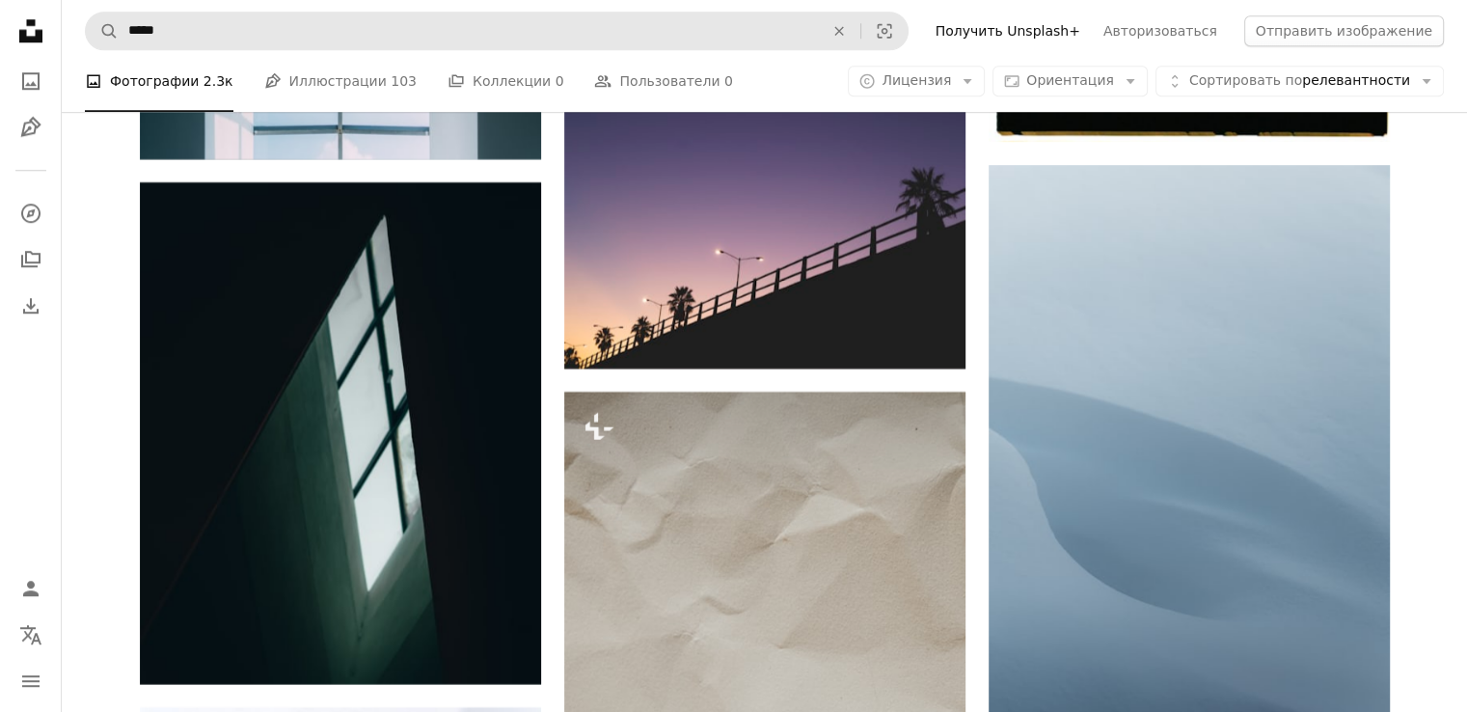
scroll to position [9551, 0]
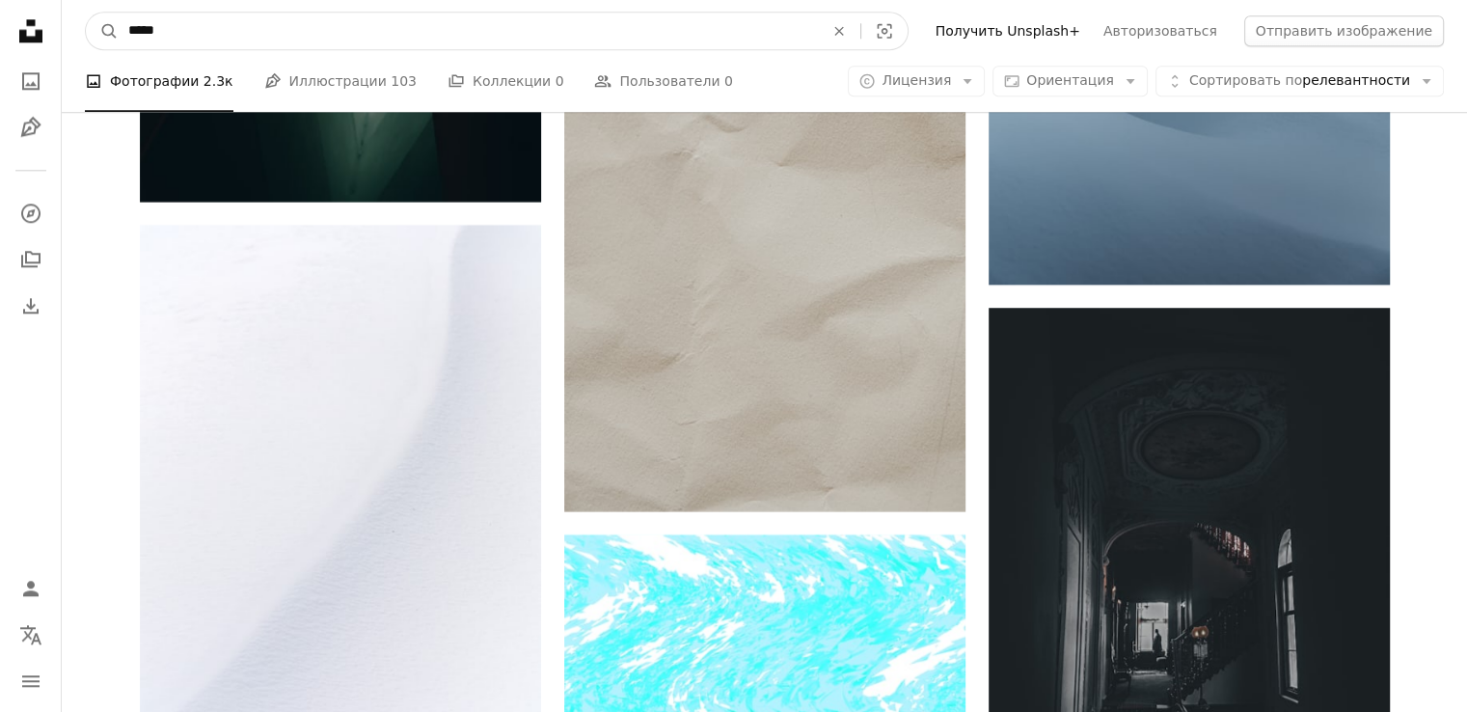
click at [228, 38] on input "*****" at bounding box center [468, 31] width 699 height 37
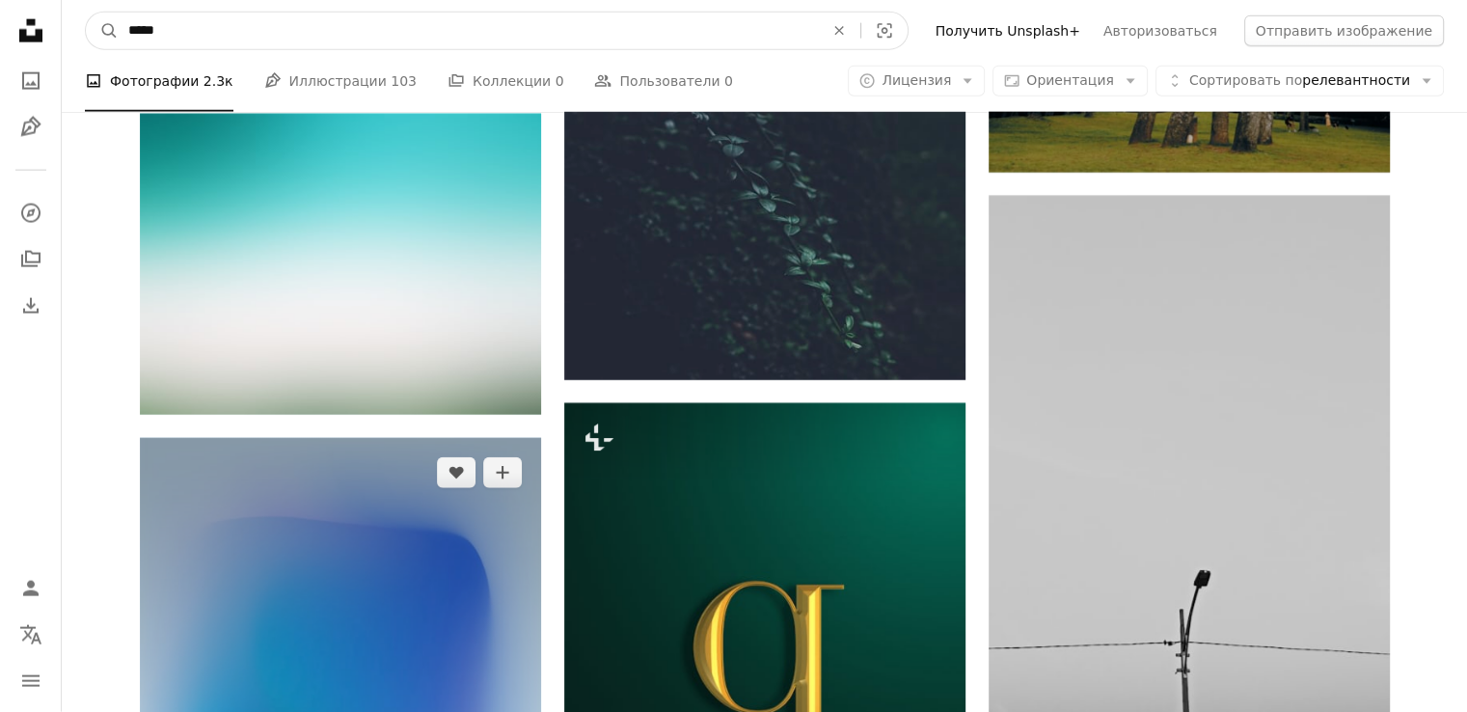
scroll to position [12348, 0]
